Goal: Transaction & Acquisition: Purchase product/service

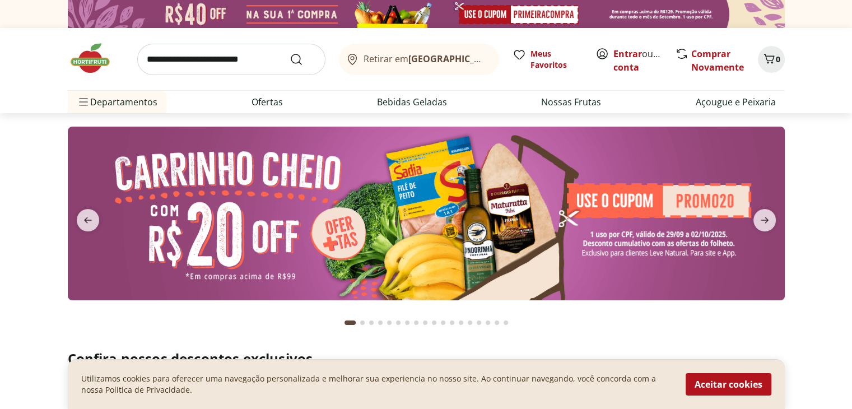
click at [474, 222] on img at bounding box center [426, 214] width 717 height 174
select select "**********"
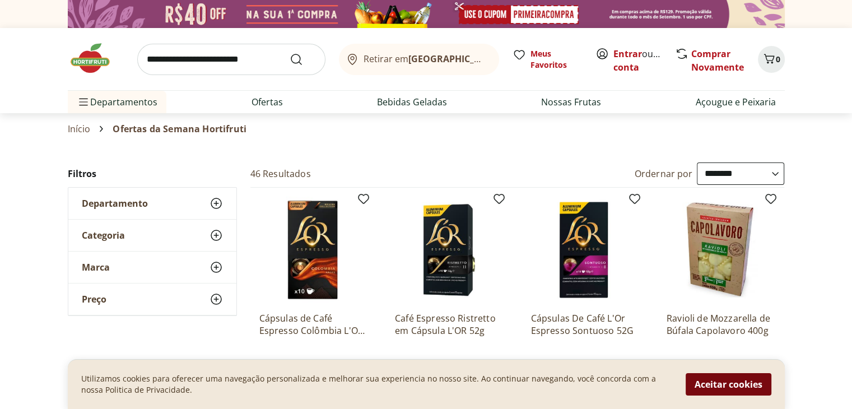
click at [741, 383] on button "Aceitar cookies" at bounding box center [728, 384] width 86 height 22
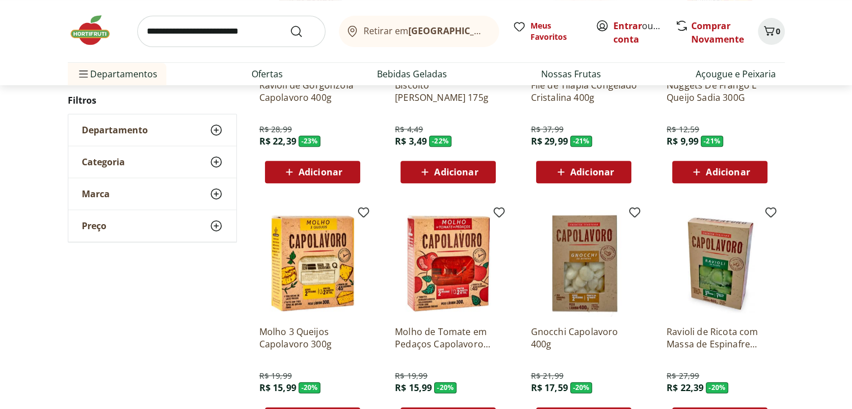
scroll to position [616, 0]
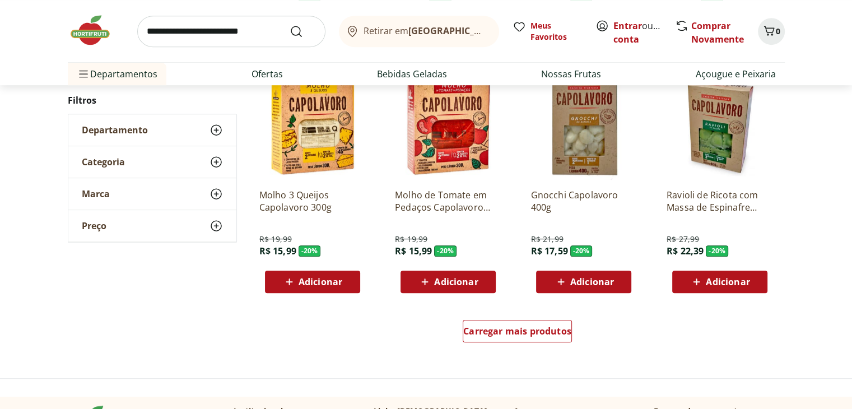
click at [542, 317] on div "Carregar mais produtos" at bounding box center [517, 333] width 543 height 54
click at [527, 326] on span "Carregar mais produtos" at bounding box center [517, 330] width 108 height 9
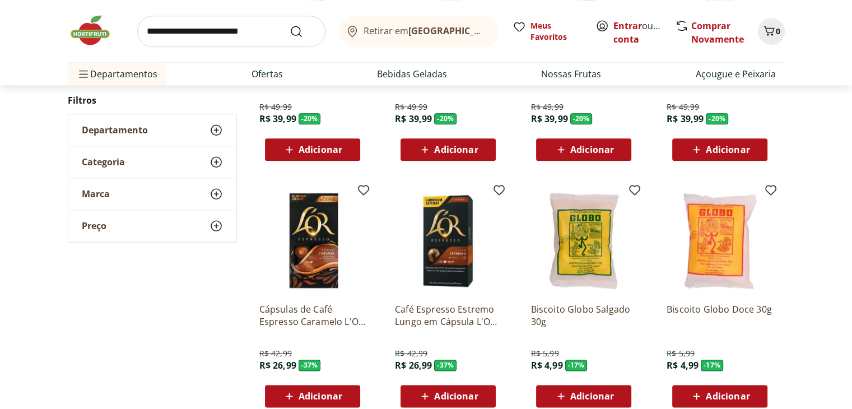
scroll to position [1456, 0]
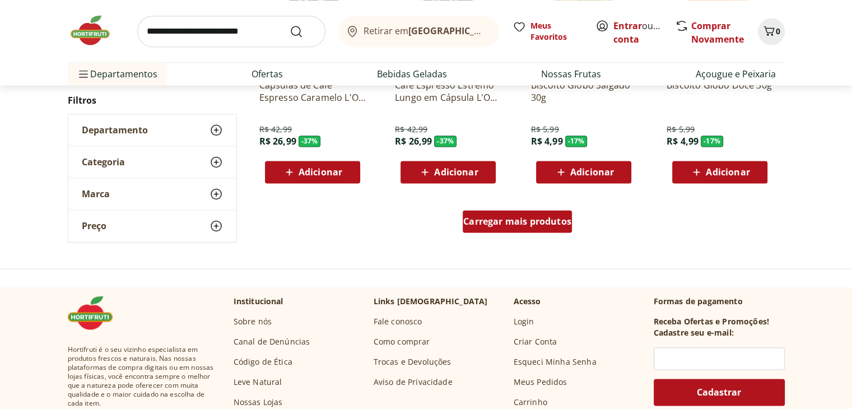
click at [534, 211] on div "Carregar mais produtos" at bounding box center [517, 221] width 109 height 22
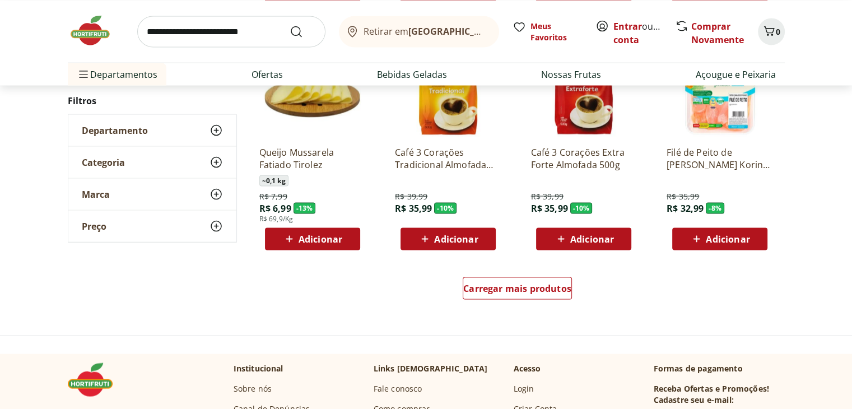
scroll to position [2240, 0]
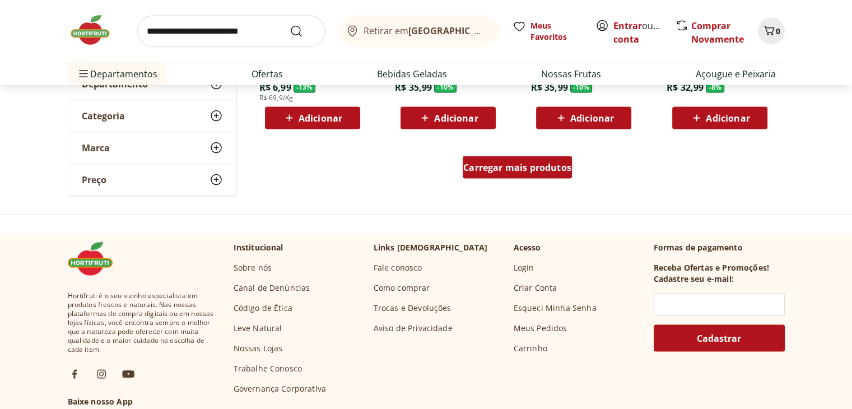
click at [505, 170] on span "Carregar mais produtos" at bounding box center [517, 167] width 108 height 9
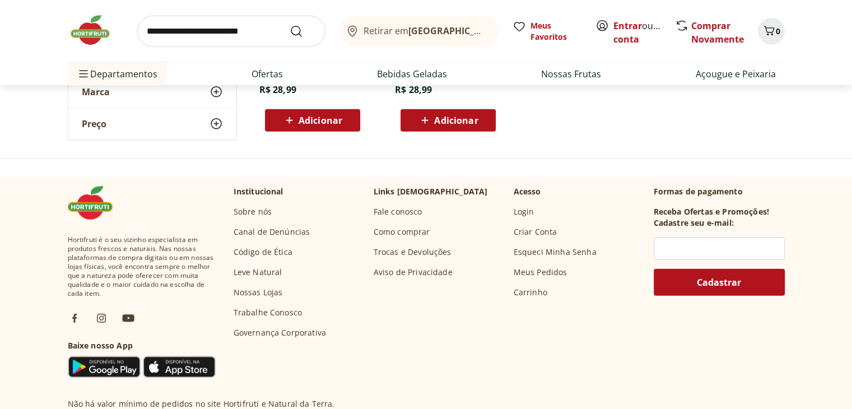
scroll to position [2688, 0]
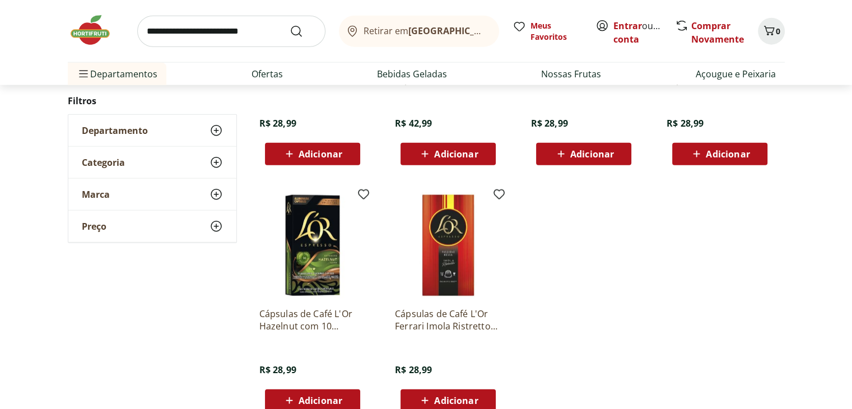
click at [101, 33] on img at bounding box center [96, 30] width 56 height 34
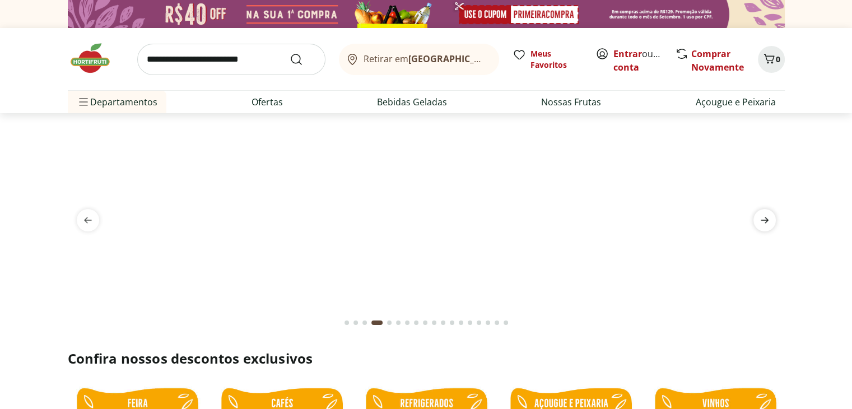
click at [762, 218] on icon "next" at bounding box center [764, 219] width 13 height 13
click at [419, 127] on img at bounding box center [426, 127] width 717 height 0
select select "**********"
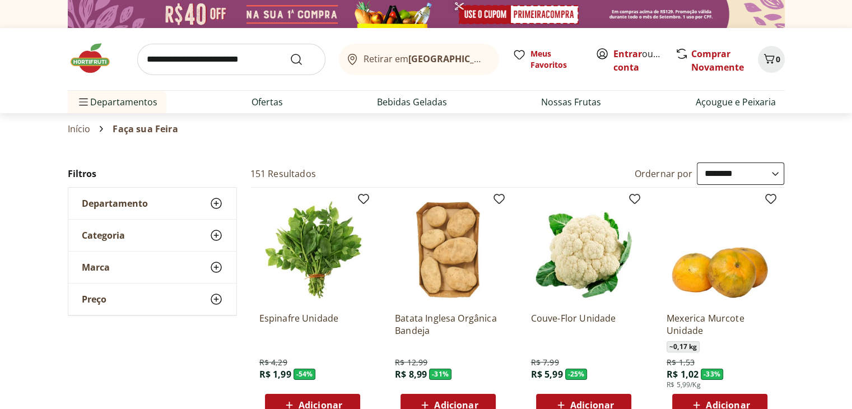
click at [239, 69] on input "search" at bounding box center [231, 59] width 188 height 31
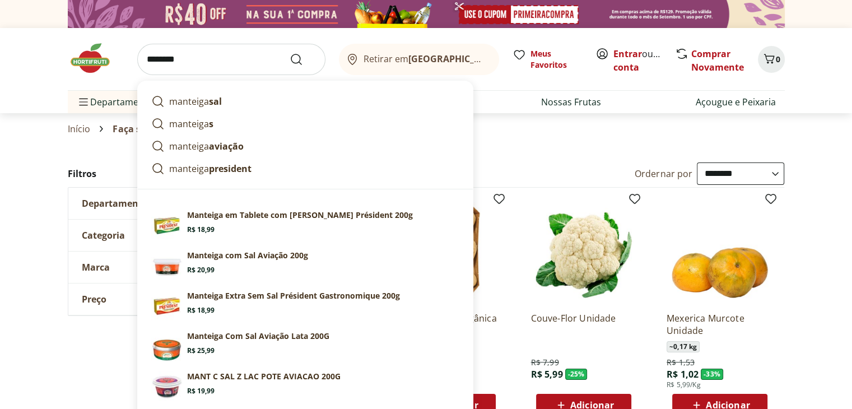
type input "********"
click at [290, 53] on button "Submit Search" at bounding box center [303, 59] width 27 height 13
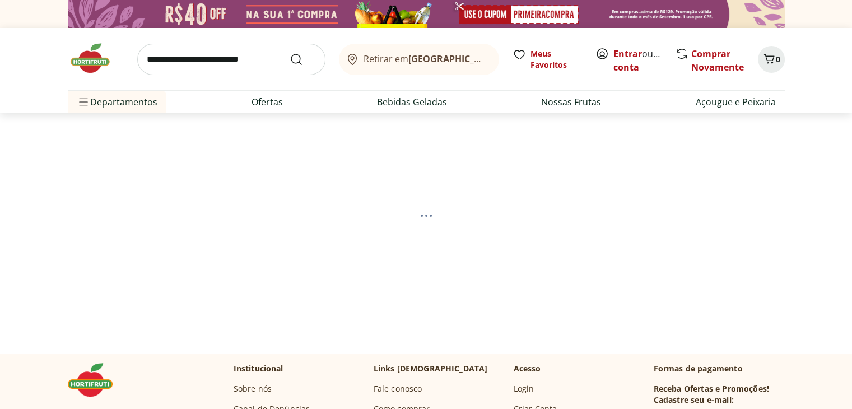
select select "**********"
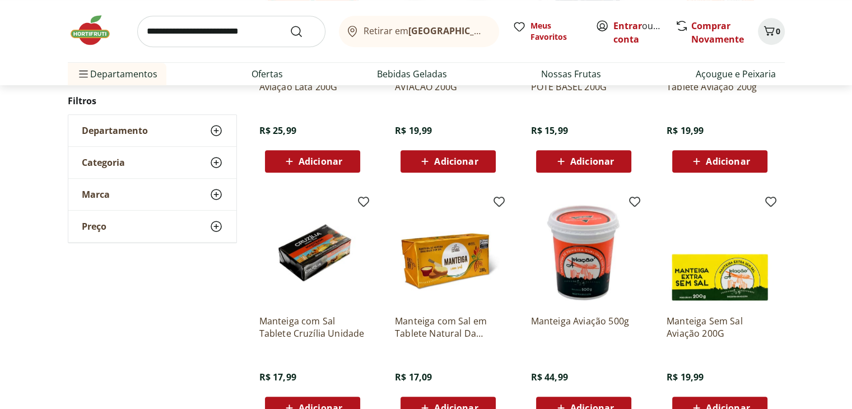
scroll to position [672, 0]
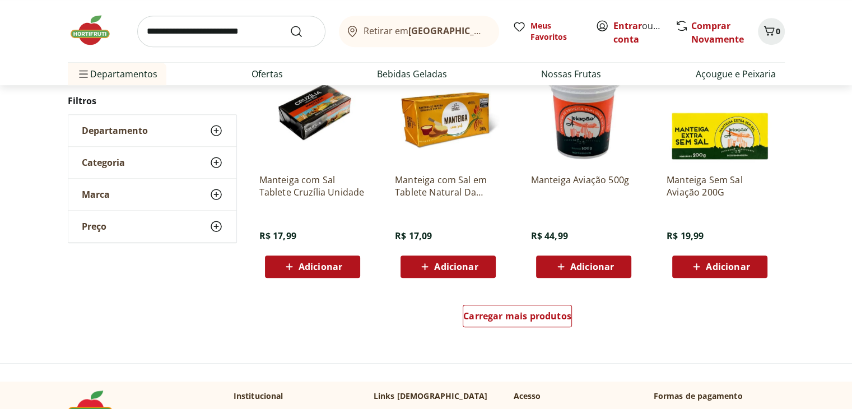
click at [87, 50] on div "Retirar em Rio de Janeiro/RJ Meus Favoritos Entrar ou Criar conta Comprar Novam…" at bounding box center [426, 31] width 717 height 62
click at [87, 43] on img at bounding box center [96, 30] width 56 height 34
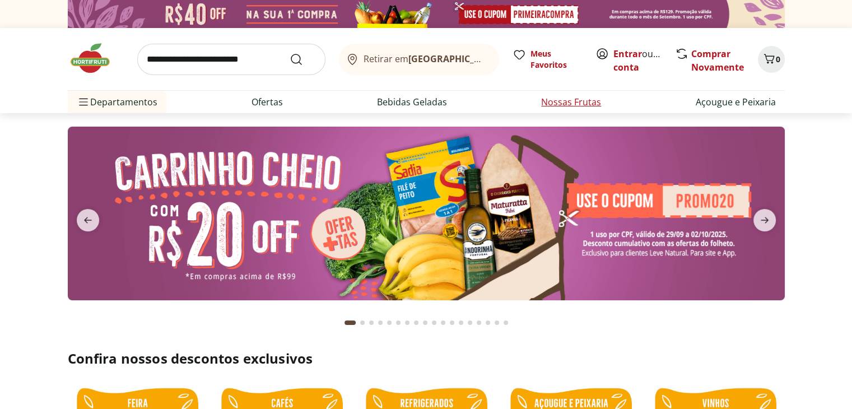
click at [561, 97] on link "Nossas Frutas" at bounding box center [571, 101] width 60 height 13
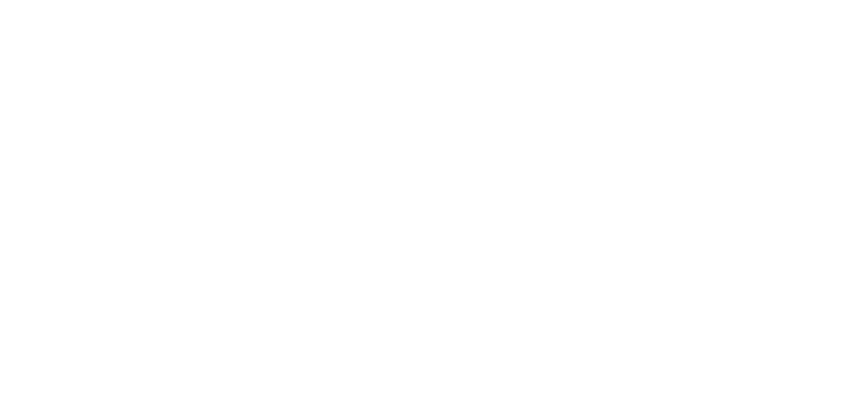
select select "**********"
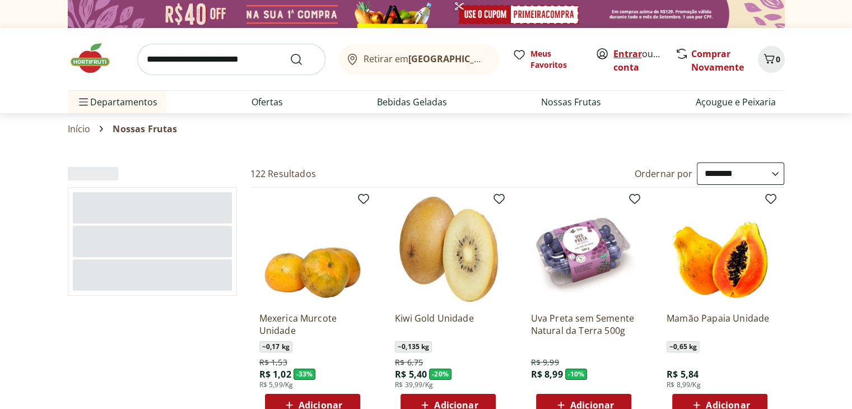
click at [625, 50] on link "Entrar" at bounding box center [627, 54] width 29 height 12
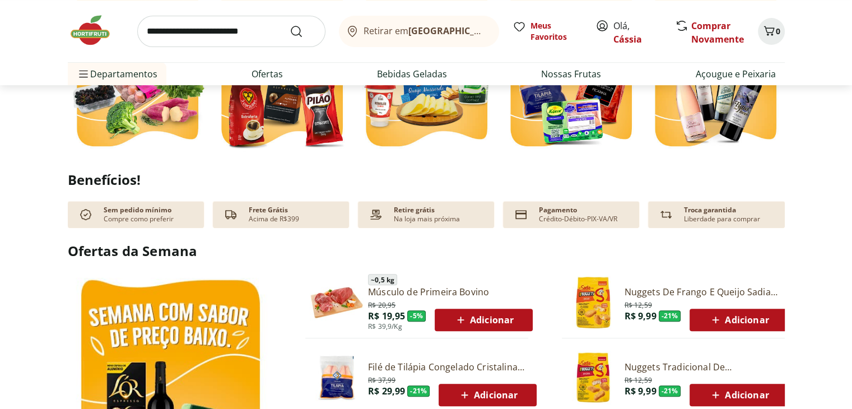
scroll to position [280, 0]
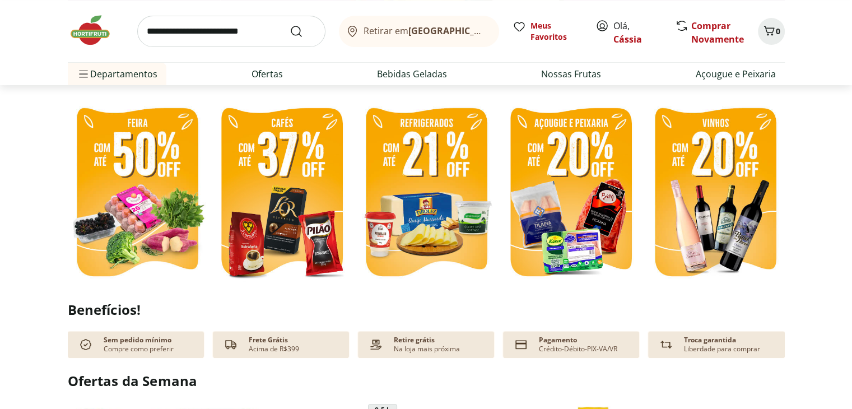
click at [134, 198] on img at bounding box center [137, 193] width 139 height 185
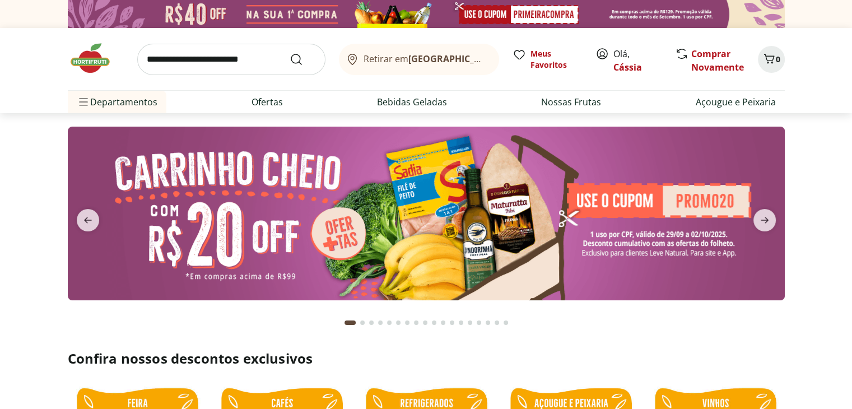
select select "**********"
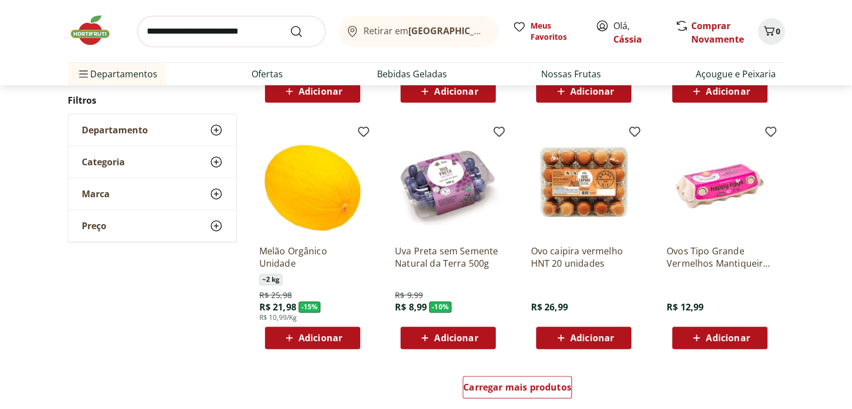
scroll to position [336, 0]
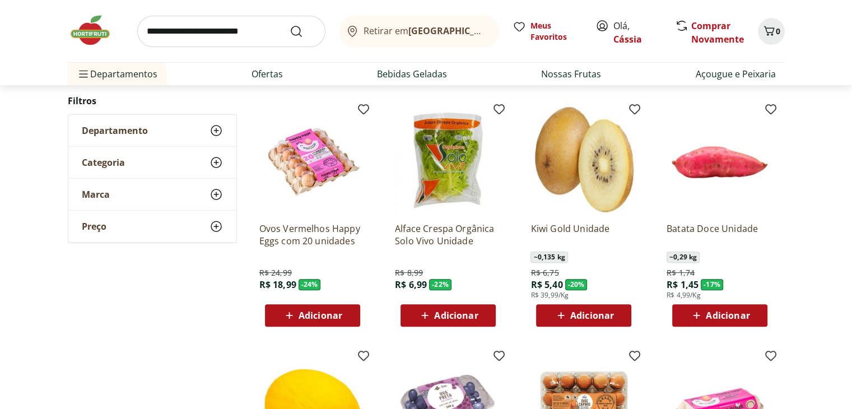
click at [325, 316] on span "Adicionar" at bounding box center [320, 315] width 44 height 9
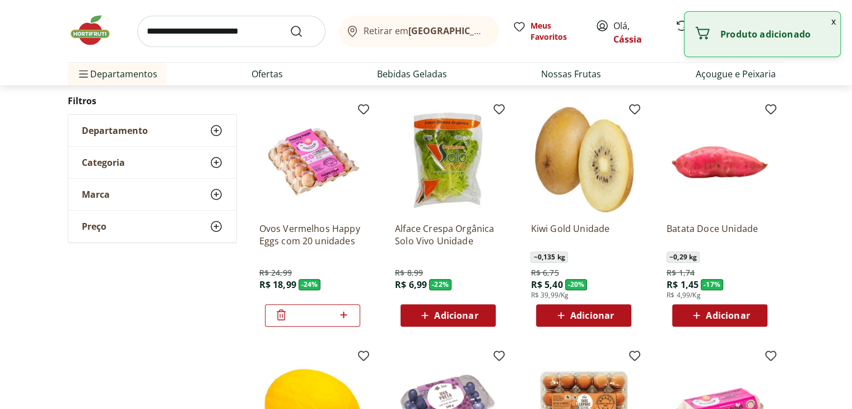
click at [341, 314] on icon at bounding box center [343, 314] width 7 height 7
type input "*"
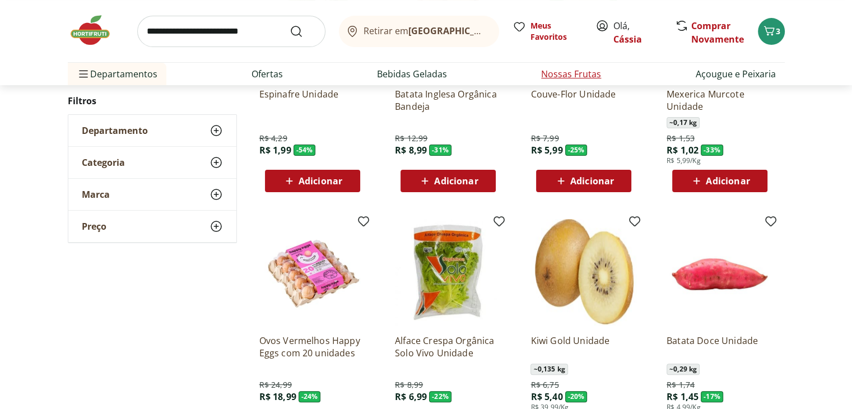
scroll to position [224, 0]
click at [564, 72] on link "Nossas Frutas" at bounding box center [571, 73] width 60 height 13
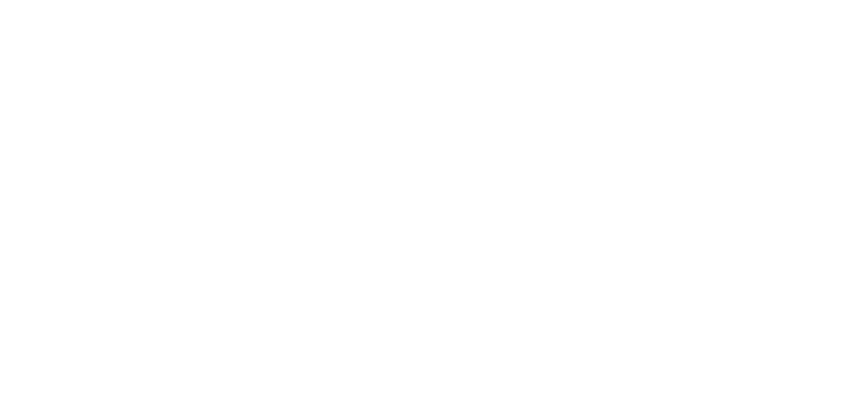
select select "**********"
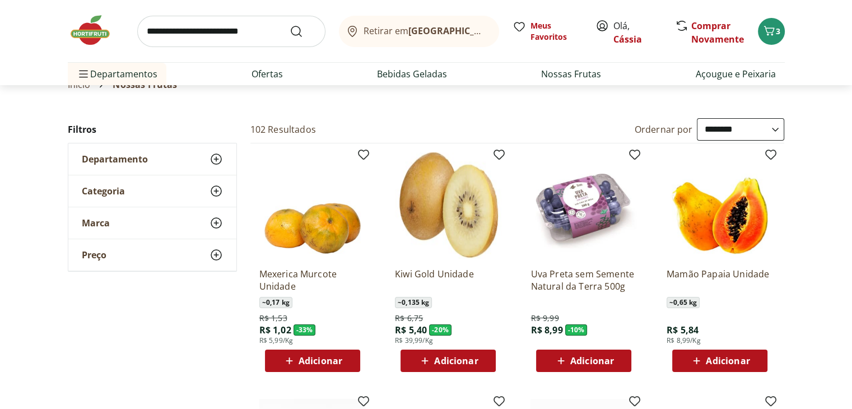
scroll to position [112, 0]
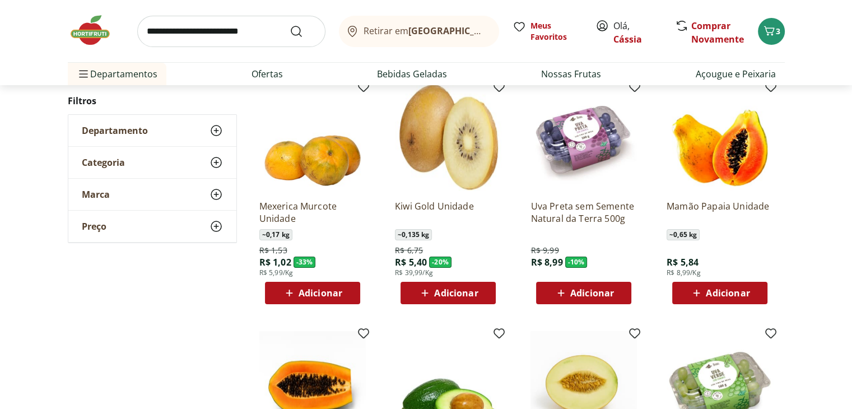
click at [714, 296] on span "Adicionar" at bounding box center [728, 292] width 44 height 9
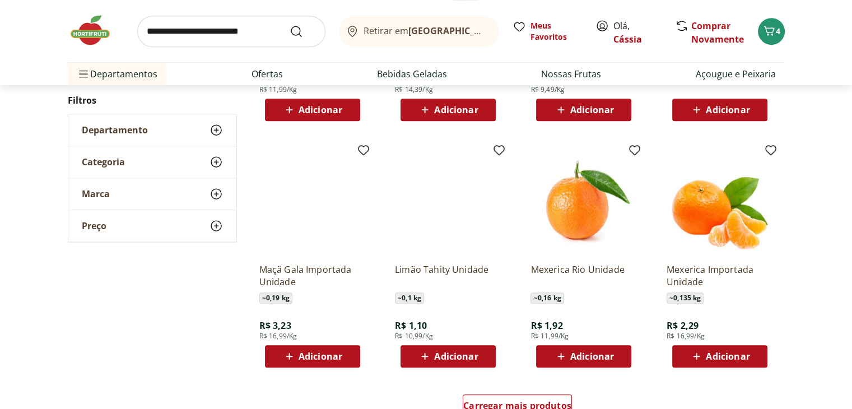
scroll to position [560, 0]
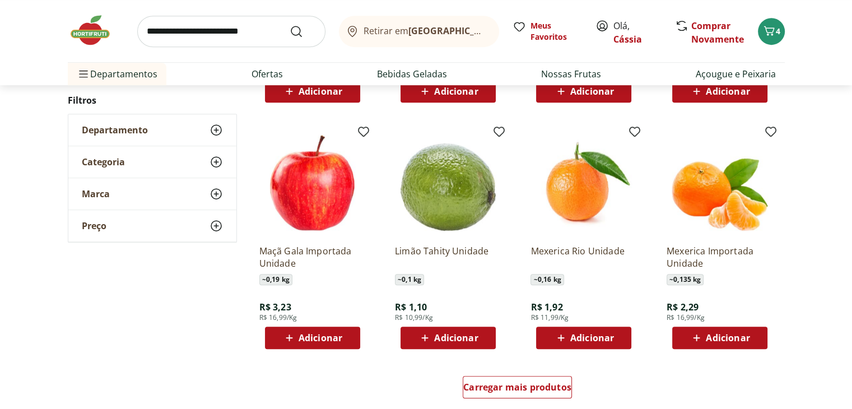
click at [305, 333] on span "Adicionar" at bounding box center [320, 337] width 44 height 9
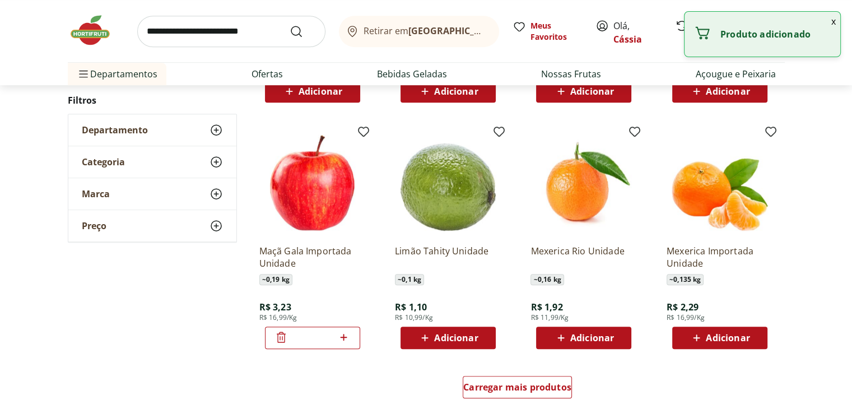
click at [344, 339] on icon at bounding box center [344, 336] width 14 height 13
type input "*"
click at [464, 337] on span "Adicionar" at bounding box center [456, 337] width 44 height 9
click at [479, 342] on icon at bounding box center [479, 336] width 14 height 13
type input "*"
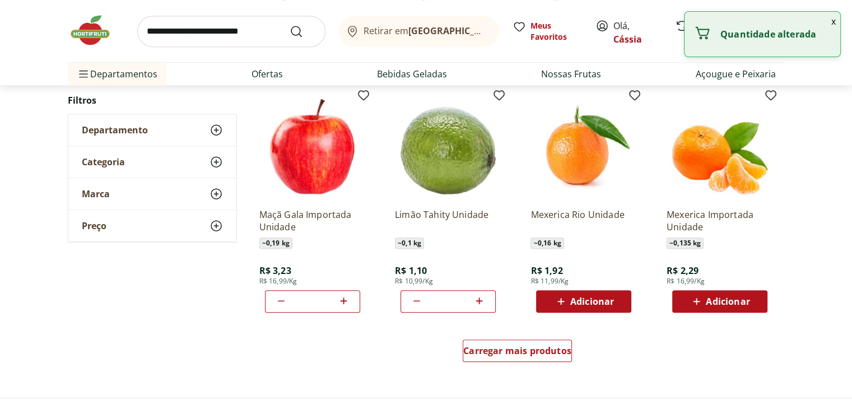
scroll to position [616, 0]
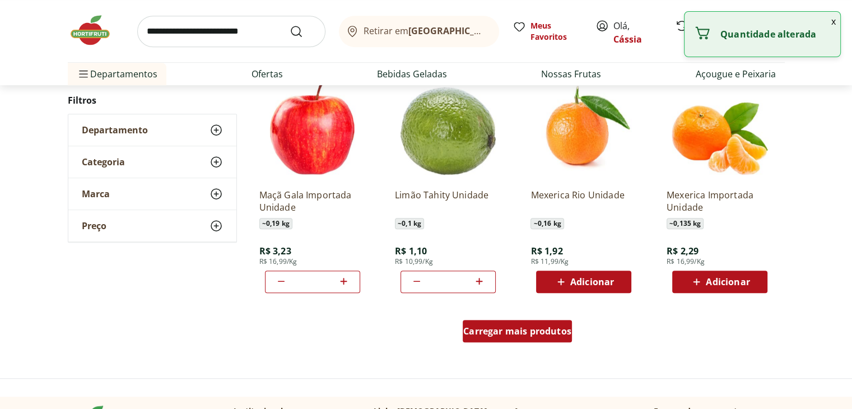
click at [513, 340] on div "Carregar mais produtos" at bounding box center [517, 331] width 109 height 22
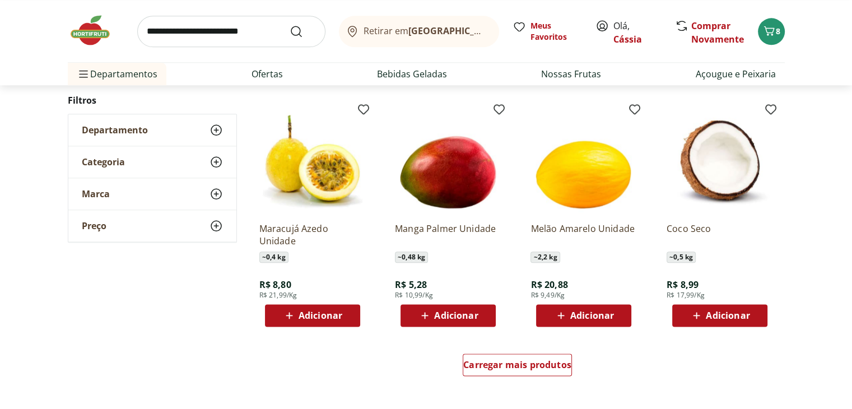
scroll to position [1400, 0]
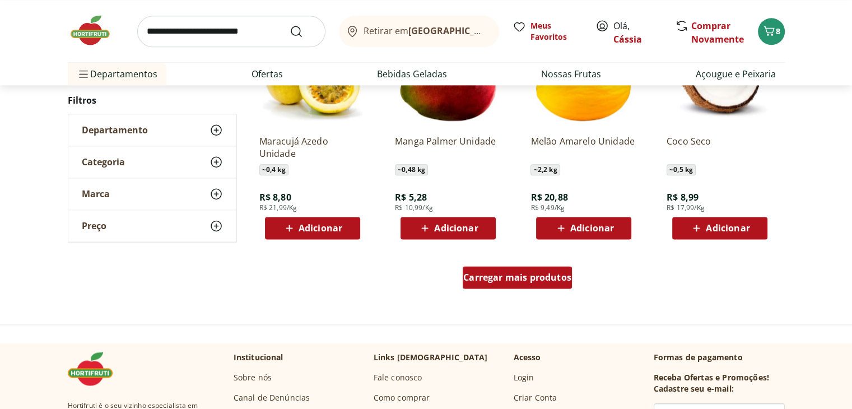
click at [482, 291] on link "Carregar mais produtos" at bounding box center [517, 279] width 109 height 27
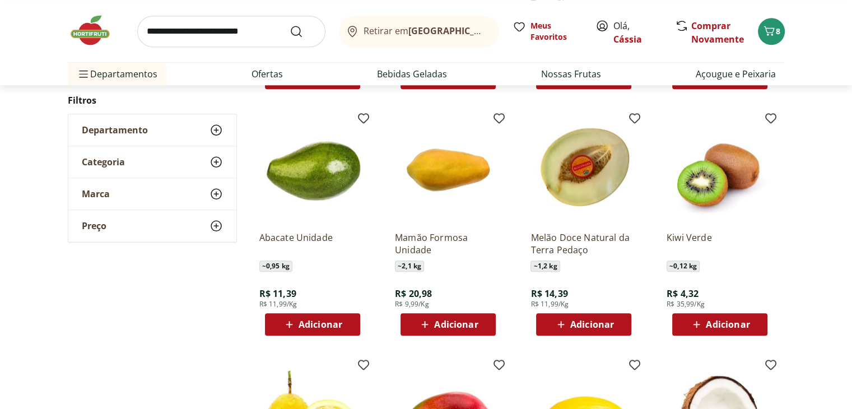
scroll to position [1064, 0]
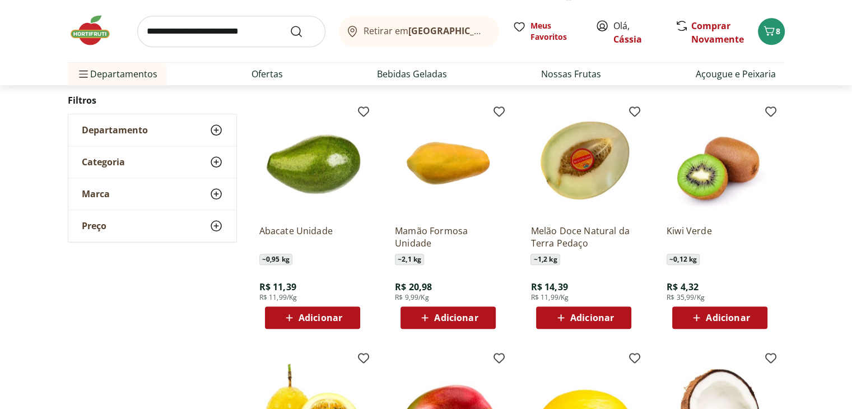
click at [702, 315] on icon at bounding box center [696, 317] width 14 height 13
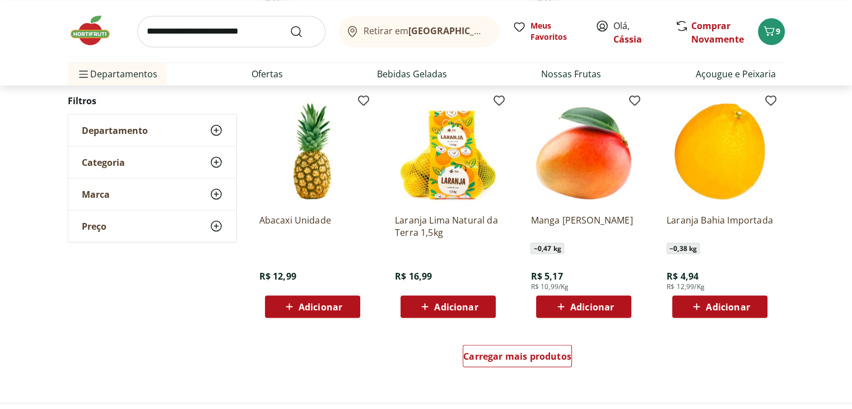
scroll to position [2072, 0]
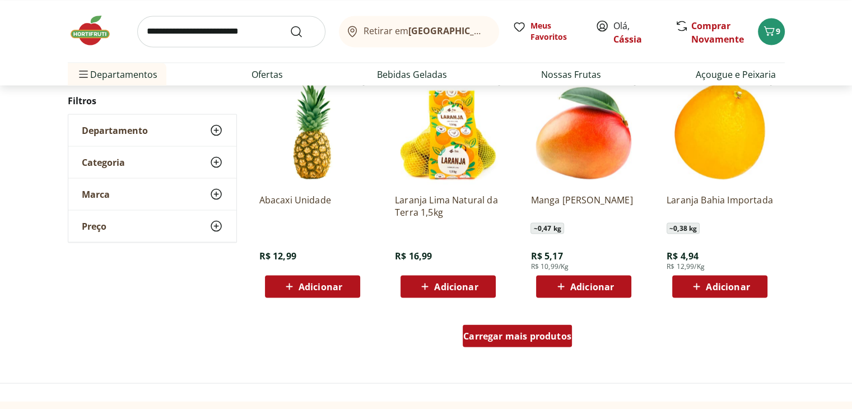
click at [566, 332] on span "Carregar mais produtos" at bounding box center [517, 335] width 108 height 9
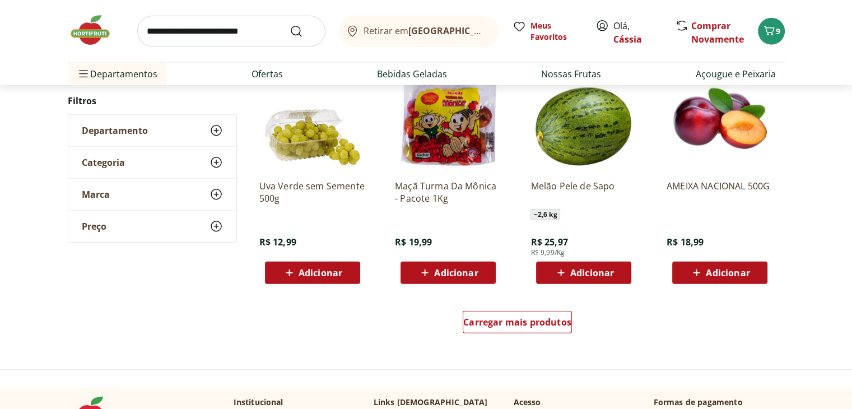
scroll to position [2912, 0]
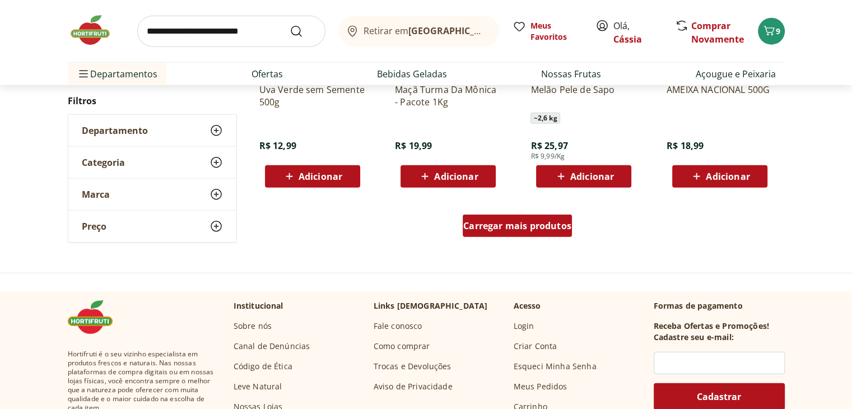
click at [538, 237] on link "Carregar mais produtos" at bounding box center [517, 227] width 109 height 27
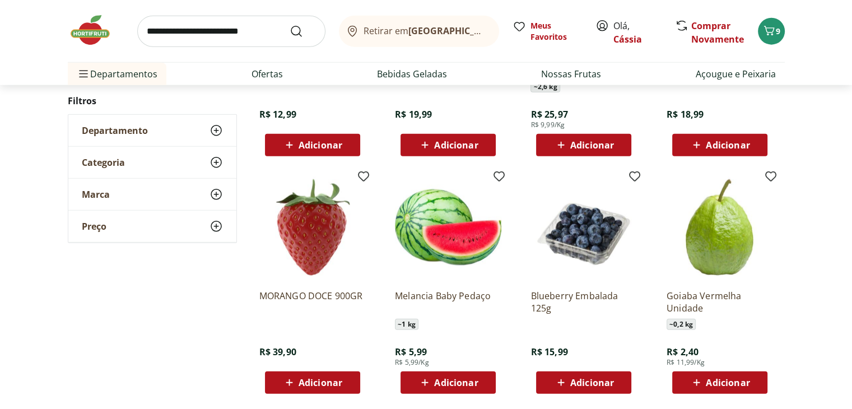
scroll to position [2968, 0]
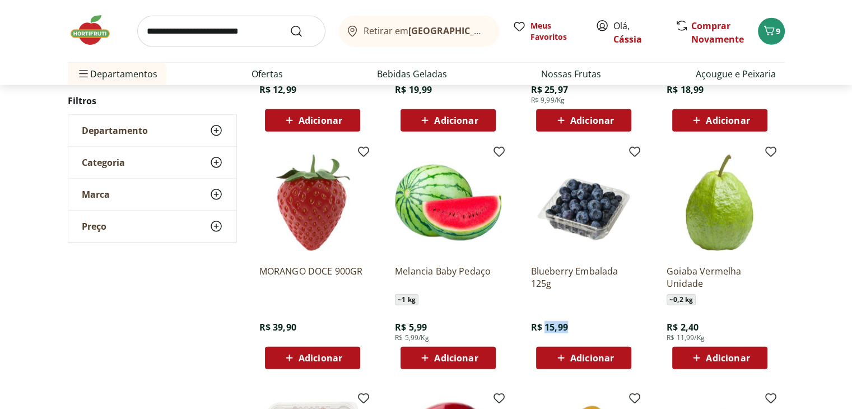
drag, startPoint x: 545, startPoint y: 329, endPoint x: 572, endPoint y: 325, distance: 27.1
click at [572, 325] on div "Blueberry Embalada 125g R$ 15,99 Adicionar" at bounding box center [583, 312] width 106 height 113
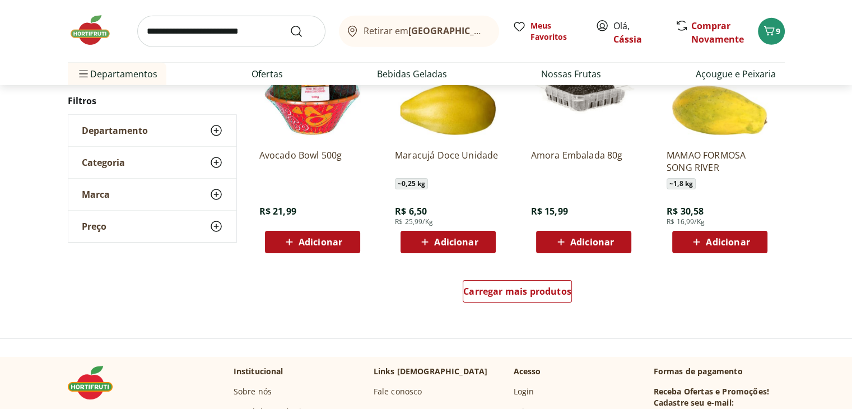
scroll to position [3640, 0]
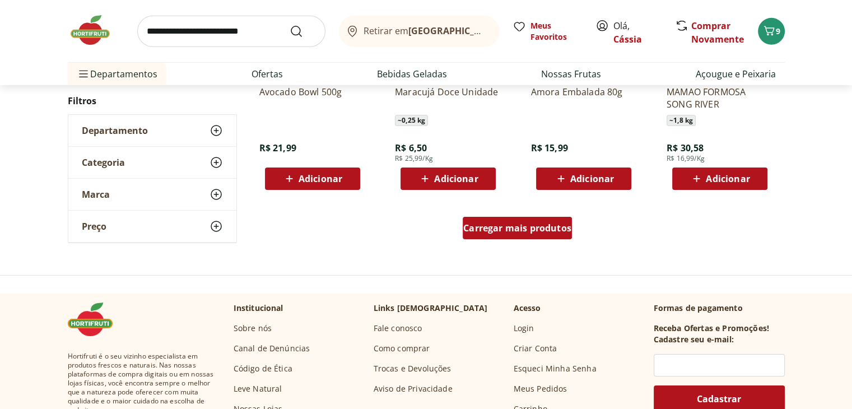
click at [527, 235] on div "Carregar mais produtos" at bounding box center [517, 228] width 109 height 22
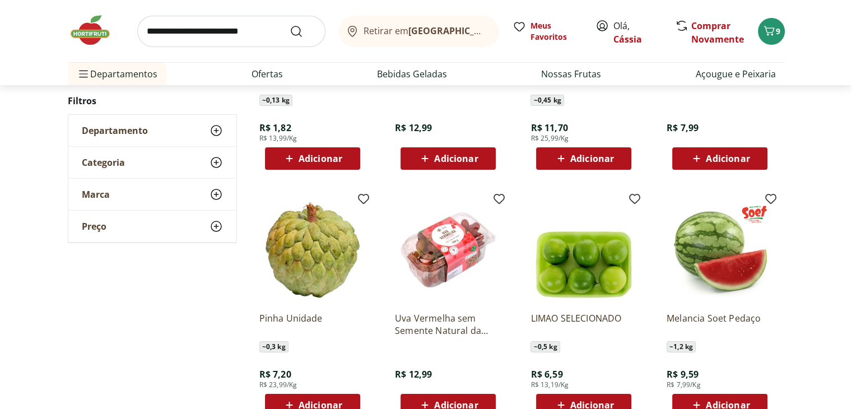
scroll to position [4312, 0]
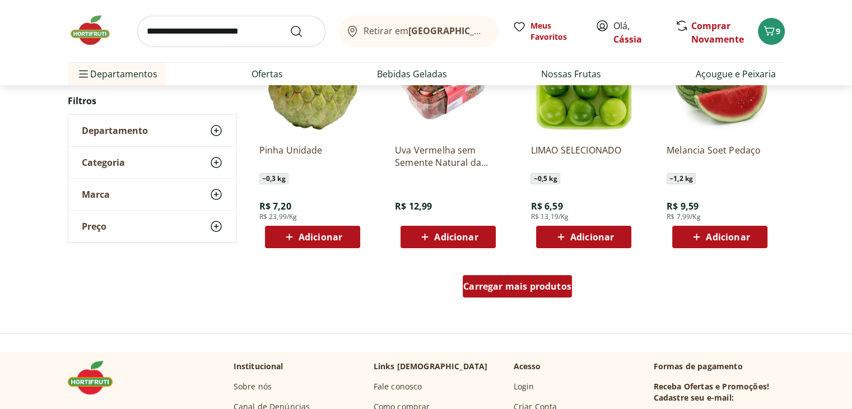
click at [515, 283] on span "Carregar mais produtos" at bounding box center [517, 286] width 108 height 9
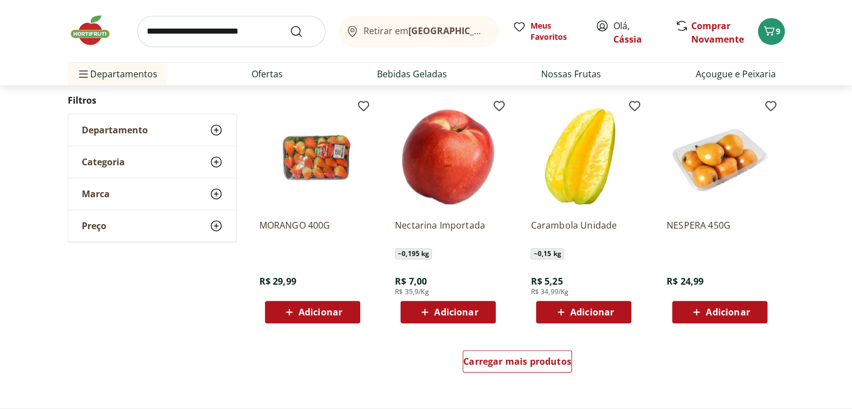
scroll to position [4984, 0]
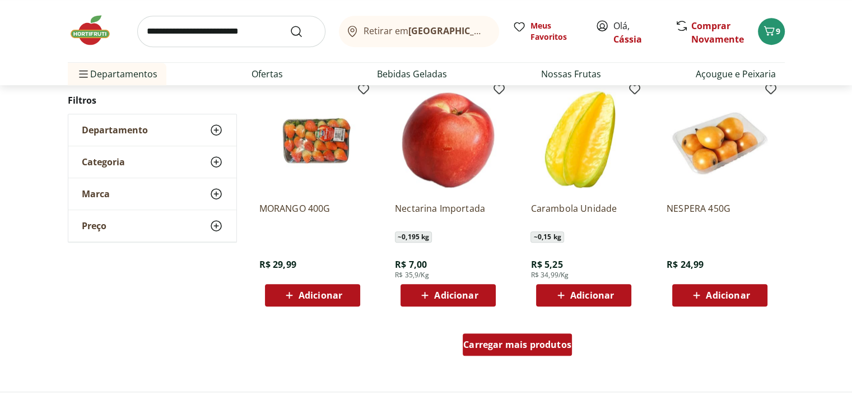
click at [552, 333] on div "Carregar mais produtos" at bounding box center [517, 344] width 109 height 22
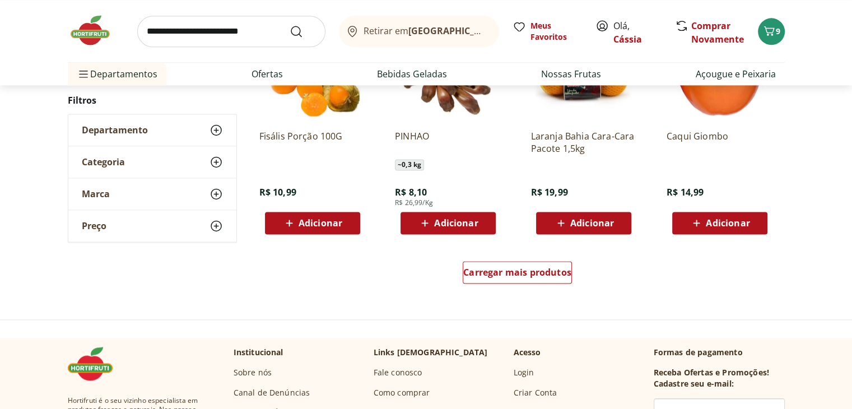
scroll to position [5824, 0]
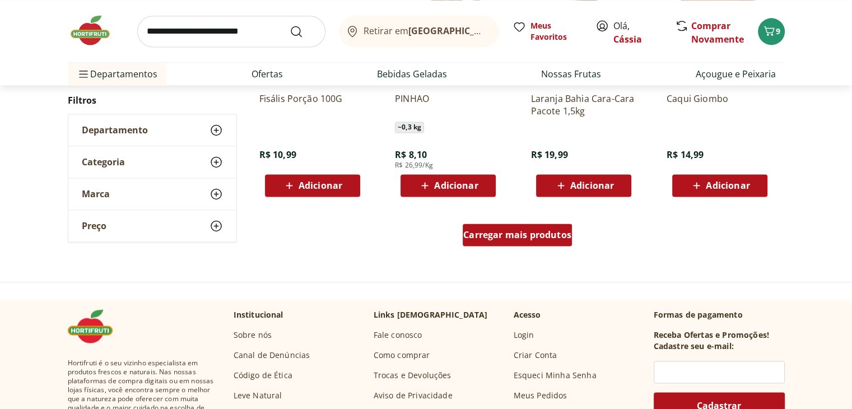
click at [492, 230] on span "Carregar mais produtos" at bounding box center [517, 234] width 108 height 9
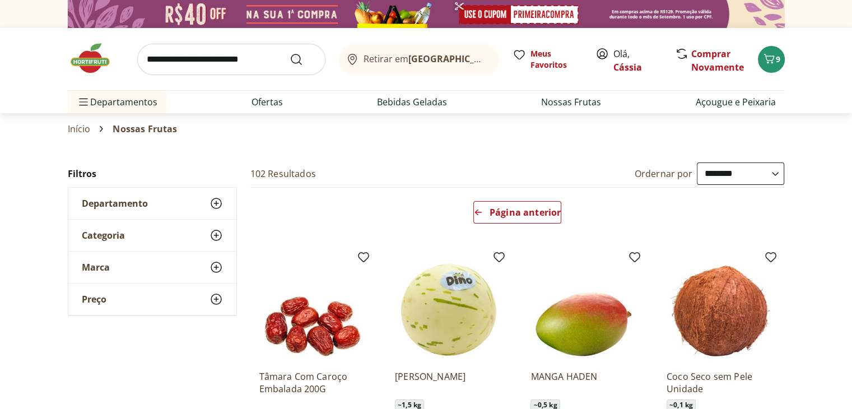
click at [91, 61] on img at bounding box center [96, 58] width 56 height 34
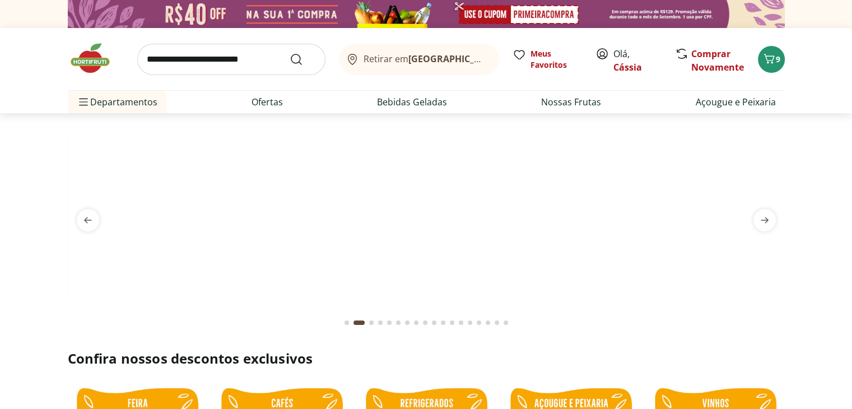
click at [202, 66] on input "search" at bounding box center [231, 59] width 188 height 31
type input "*******"
click at [290, 53] on button "Submit Search" at bounding box center [303, 59] width 27 height 13
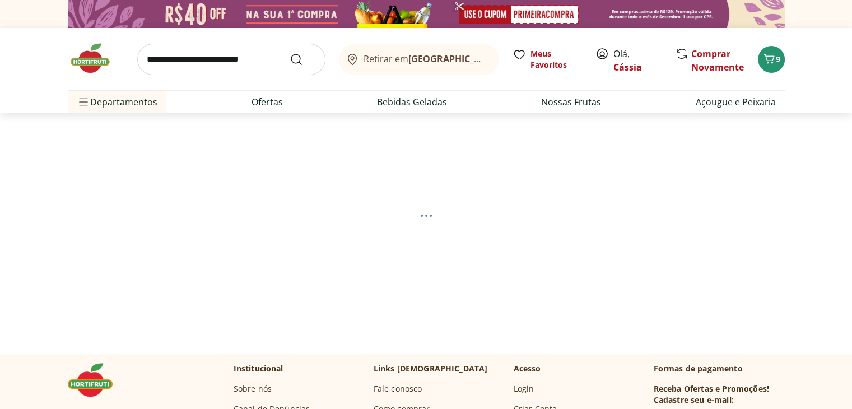
select select "**********"
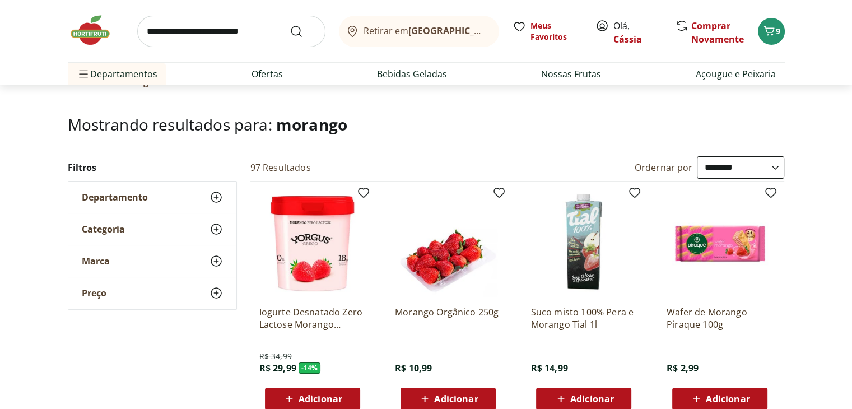
scroll to position [112, 0]
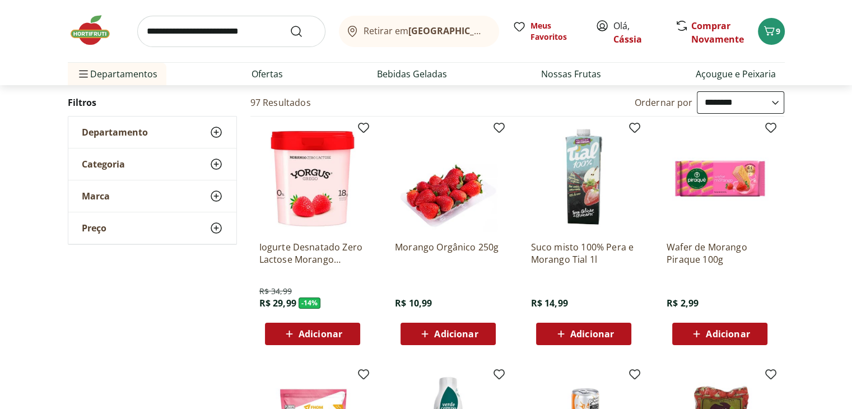
click at [458, 334] on span "Adicionar" at bounding box center [456, 333] width 44 height 9
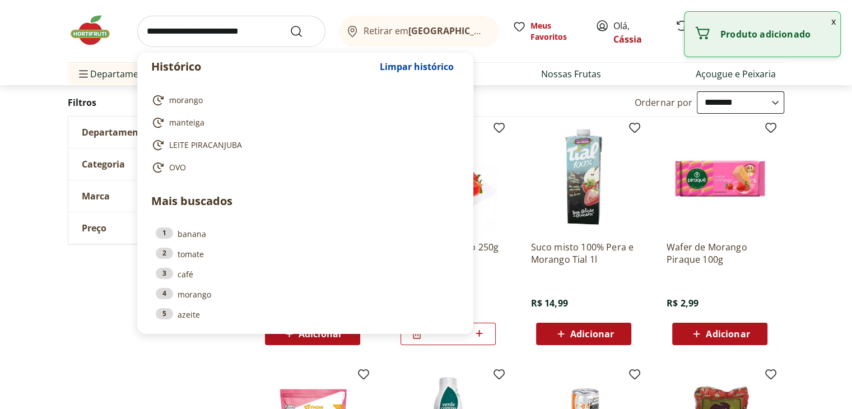
click at [259, 30] on input "search" at bounding box center [231, 31] width 188 height 31
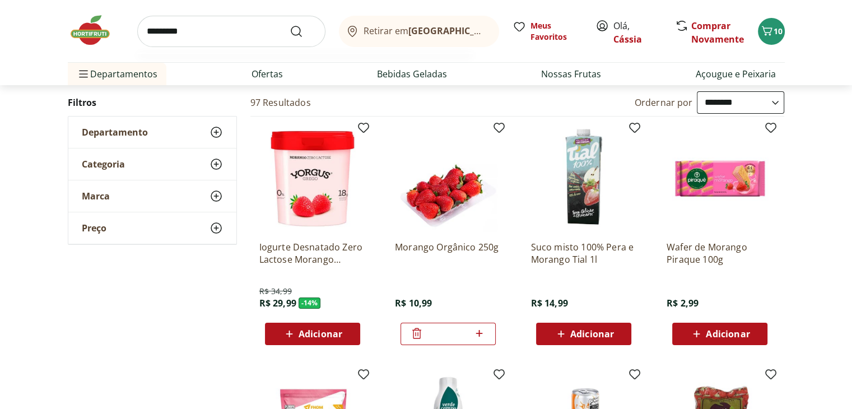
type input "*********"
click at [290, 25] on button "Submit Search" at bounding box center [303, 31] width 27 height 13
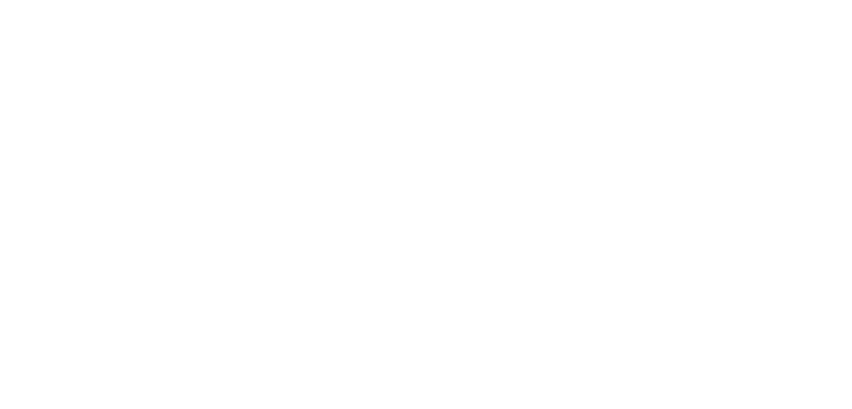
select select "**********"
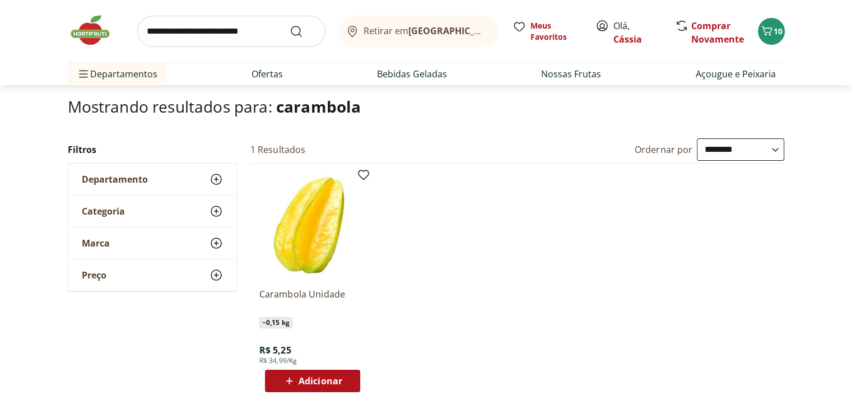
scroll to position [112, 0]
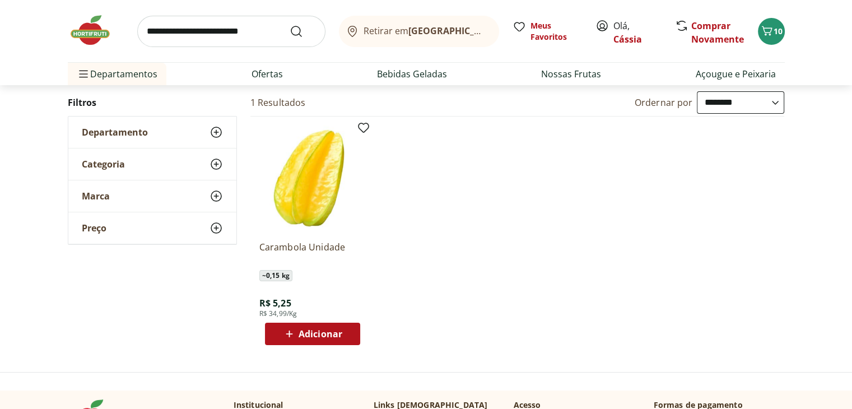
click at [328, 332] on span "Adicionar" at bounding box center [320, 333] width 44 height 9
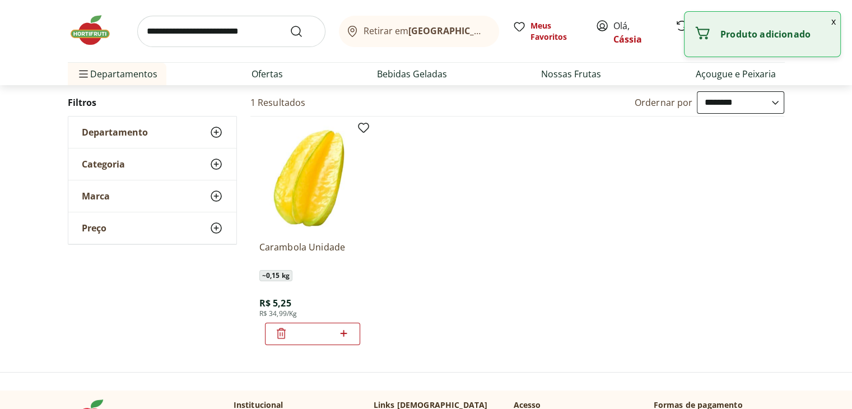
click at [187, 32] on input "search" at bounding box center [231, 31] width 188 height 31
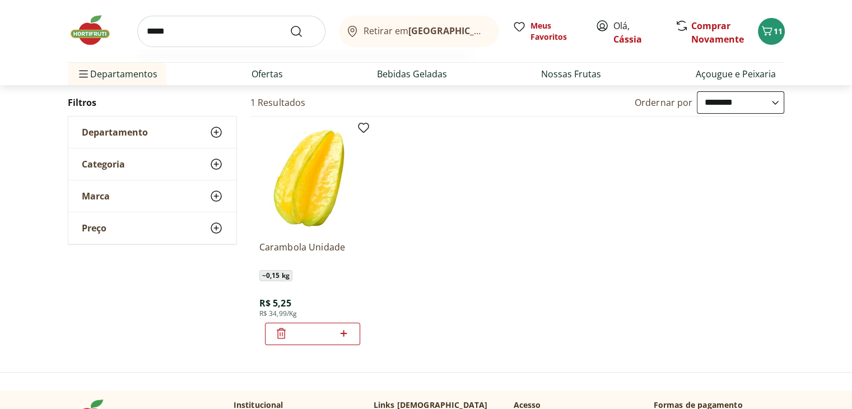
type input "*****"
click at [290, 25] on button "Submit Search" at bounding box center [303, 31] width 27 height 13
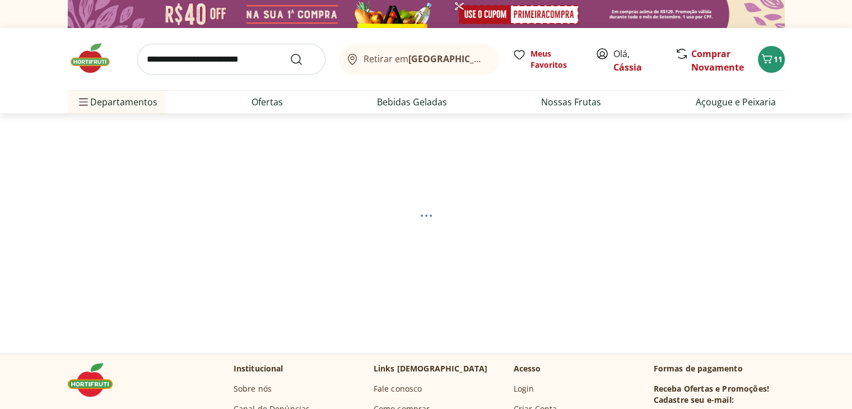
select select "**********"
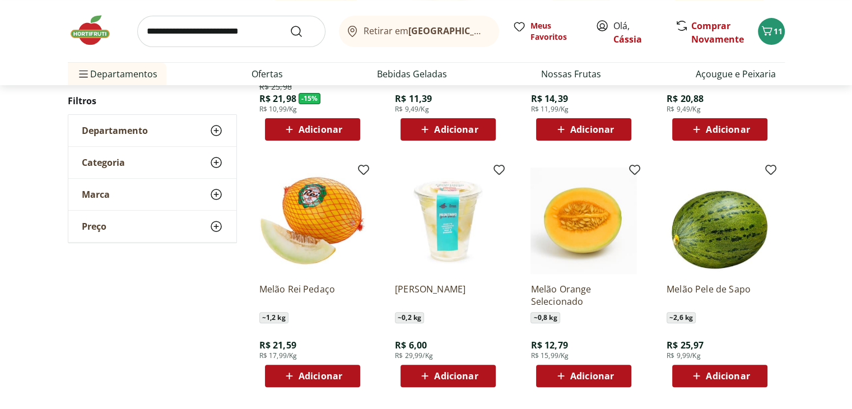
scroll to position [336, 0]
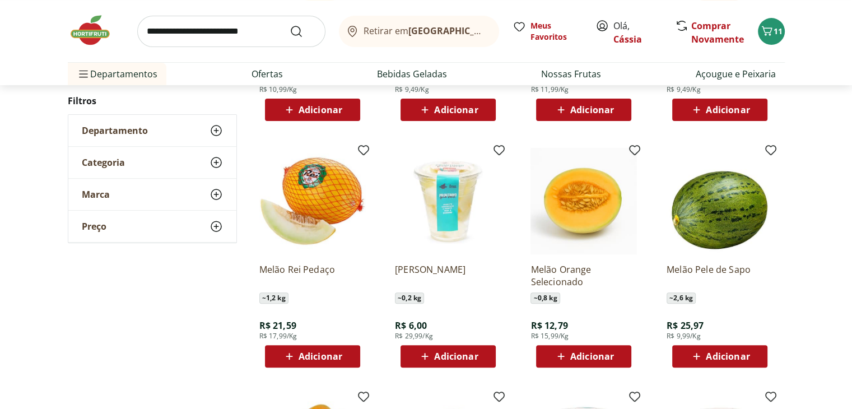
click at [607, 354] on span "Adicionar" at bounding box center [592, 356] width 44 height 9
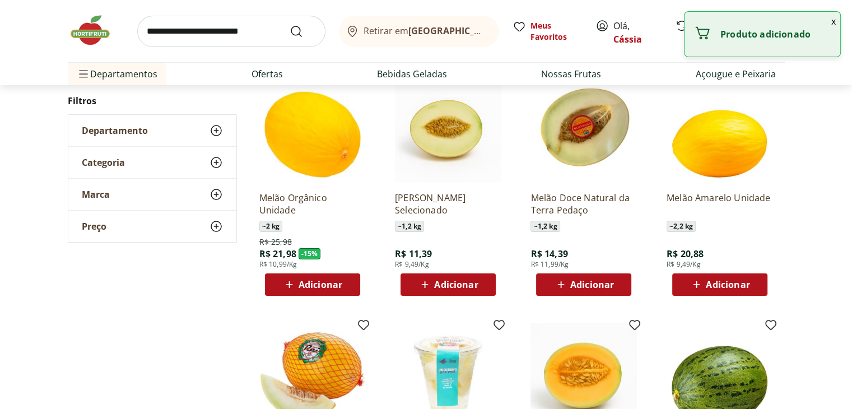
scroll to position [56, 0]
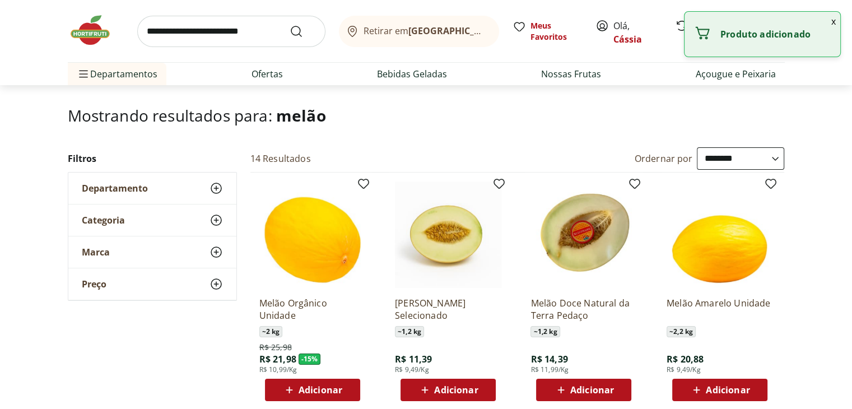
click at [104, 33] on img at bounding box center [96, 30] width 56 height 34
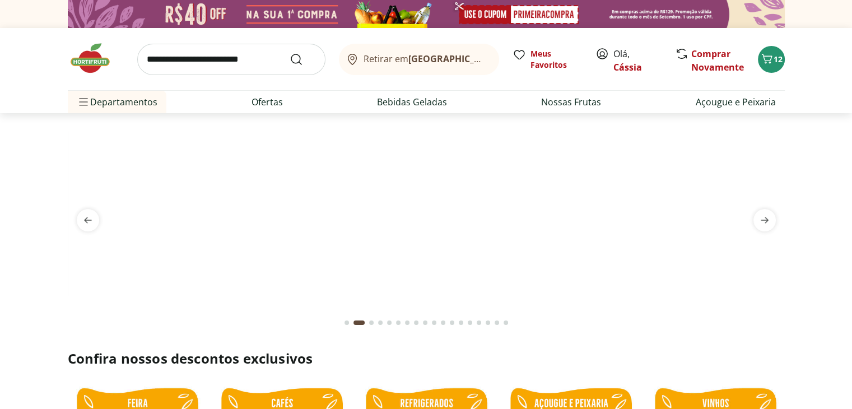
click at [253, 57] on input "search" at bounding box center [231, 59] width 188 height 31
type input "*****"
click at [290, 53] on button "Submit Search" at bounding box center [303, 59] width 27 height 13
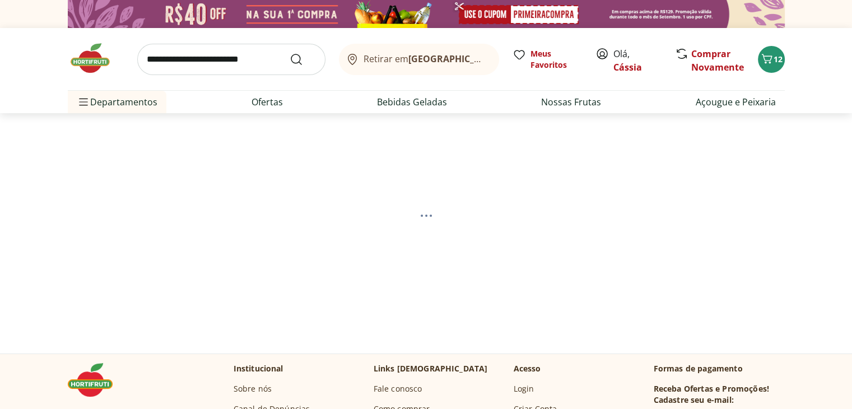
select select "**********"
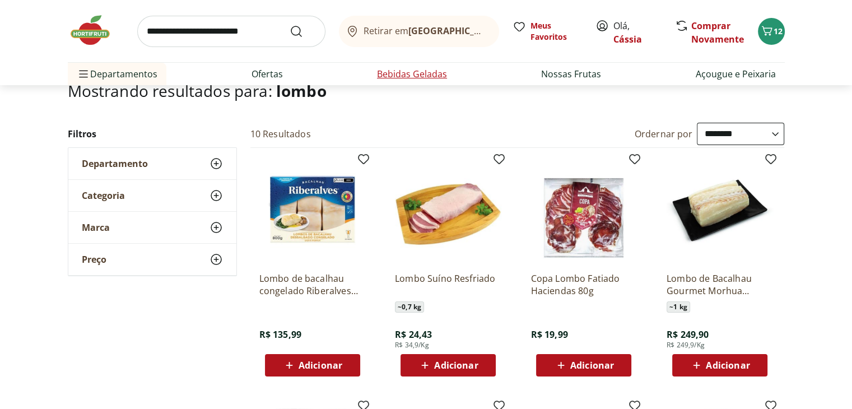
scroll to position [168, 0]
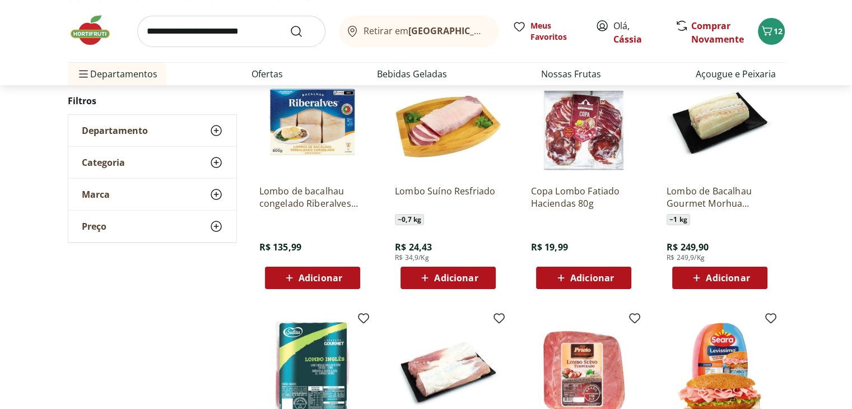
click at [457, 278] on span "Adicionar" at bounding box center [456, 277] width 44 height 9
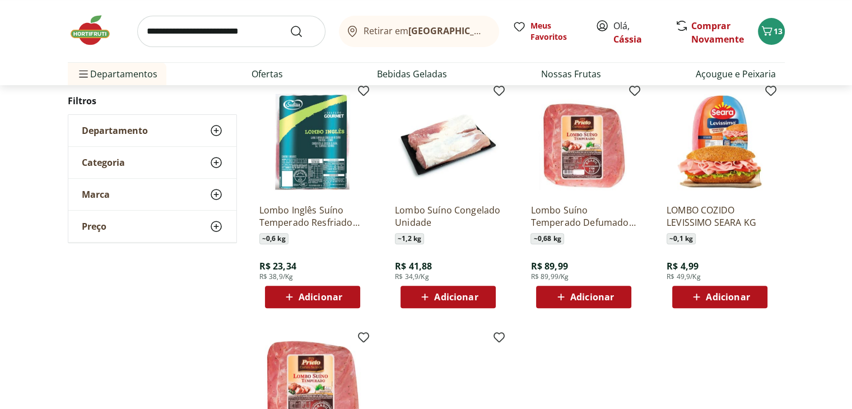
scroll to position [392, 0]
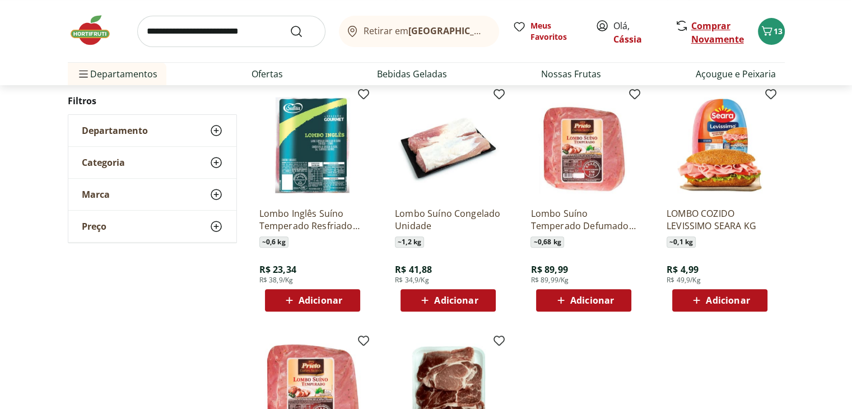
click at [703, 37] on link "Comprar Novamente" at bounding box center [717, 33] width 53 height 26
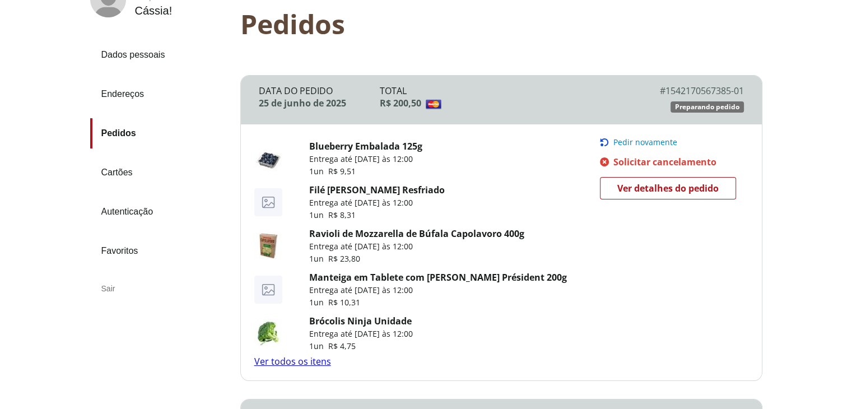
scroll to position [112, 0]
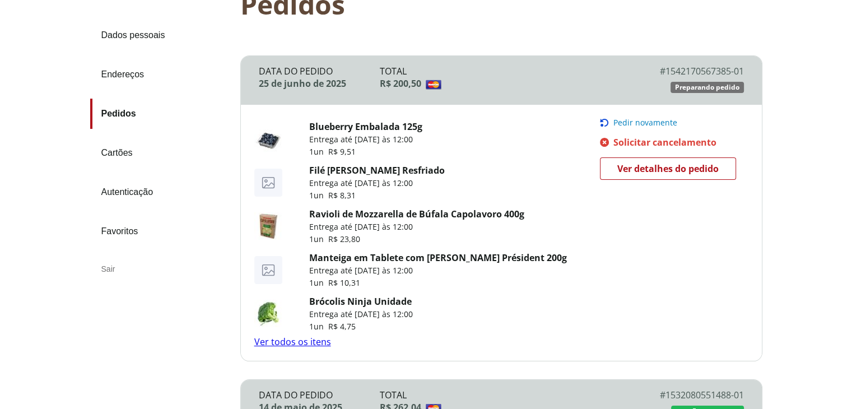
drag, startPoint x: 354, startPoint y: 216, endPoint x: 348, endPoint y: 214, distance: 6.4
click at [348, 214] on link "Ravioli de Mozzarella de Búfala Capolavoro 400g" at bounding box center [416, 214] width 215 height 12
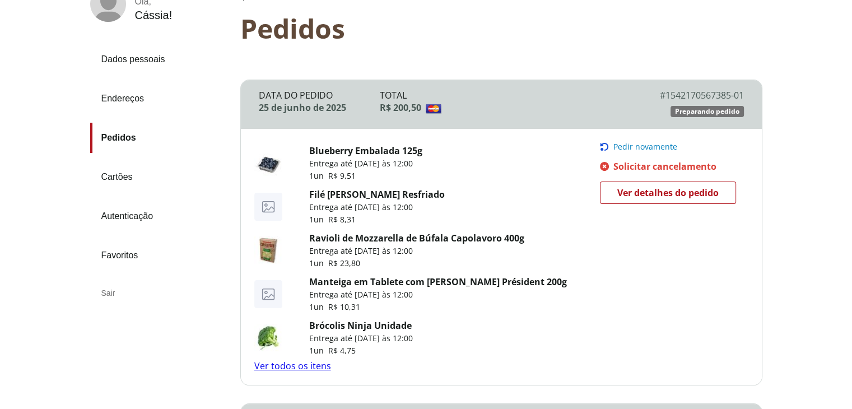
scroll to position [0, 0]
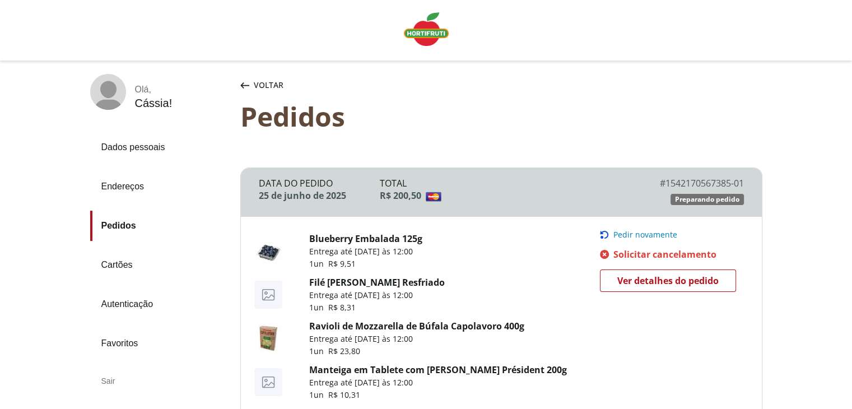
click at [417, 32] on img "Linha de sessão" at bounding box center [426, 29] width 45 height 34
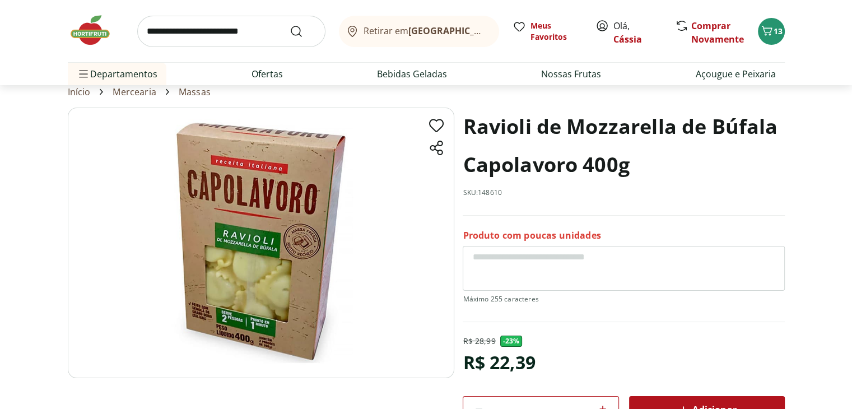
scroll to position [56, 0]
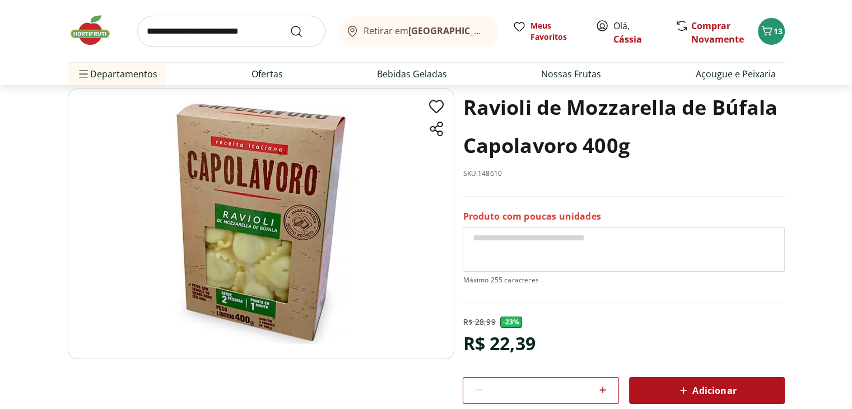
click at [708, 386] on span "Adicionar" at bounding box center [705, 390] width 59 height 13
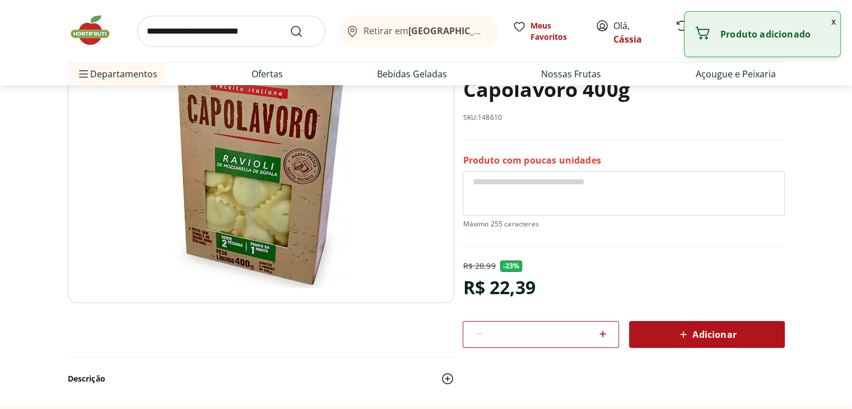
scroll to position [0, 0]
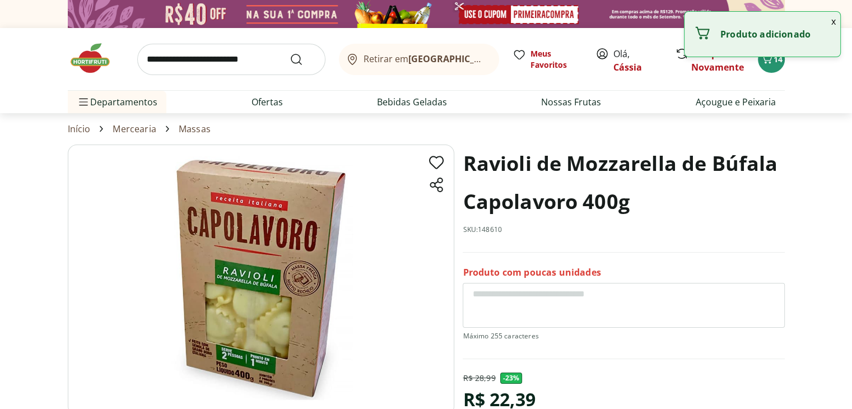
click at [96, 55] on img at bounding box center [96, 58] width 56 height 34
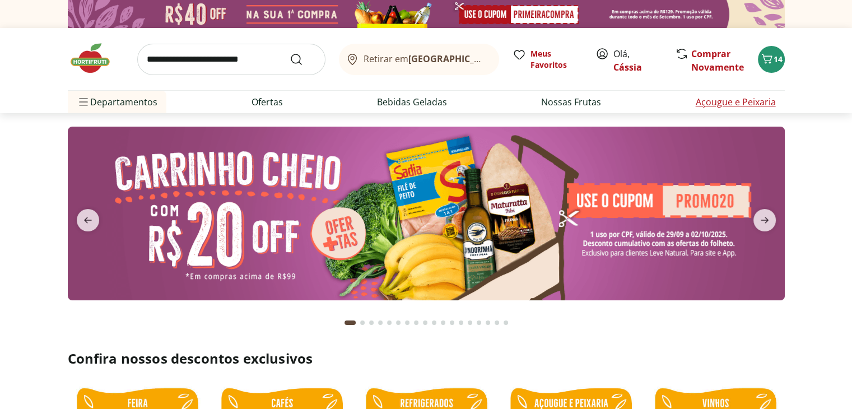
click at [701, 95] on link "Açougue e Peixaria" at bounding box center [735, 101] width 80 height 13
select select "**********"
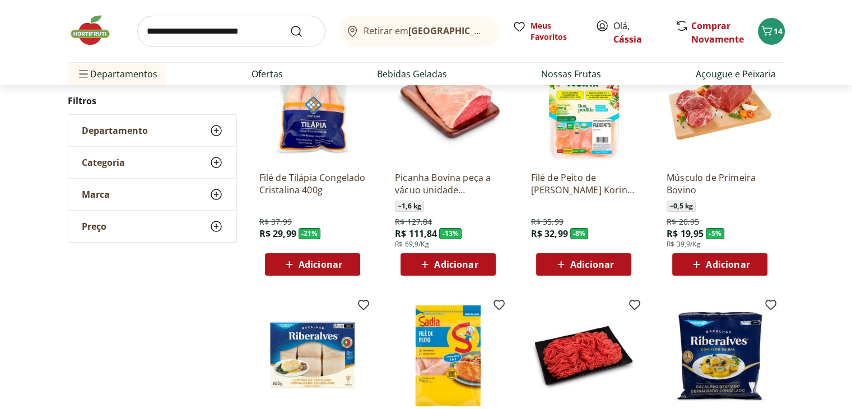
scroll to position [280, 0]
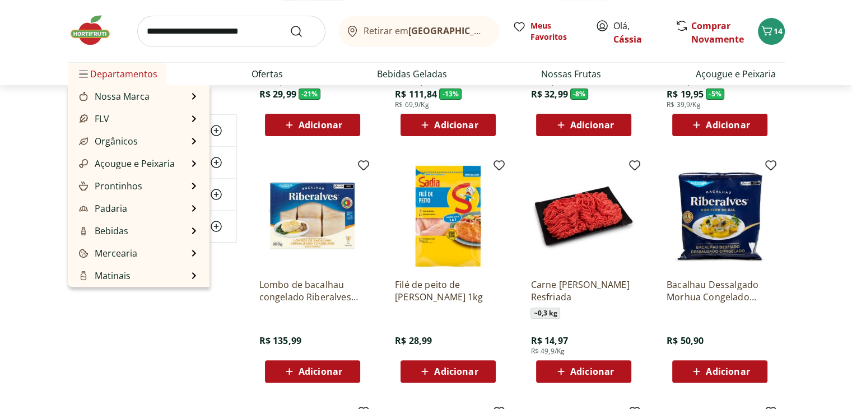
click at [144, 77] on span "Departamentos" at bounding box center [117, 73] width 81 height 27
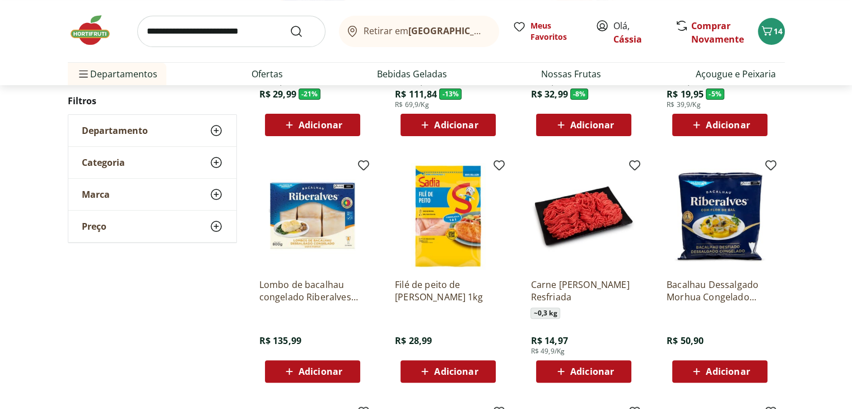
click at [132, 33] on div "Retirar em Rio de Janeiro/RJ Meus Favoritos Olá, Cássia Comprar Novamente 14" at bounding box center [426, 31] width 717 height 62
click at [118, 32] on img at bounding box center [96, 30] width 56 height 34
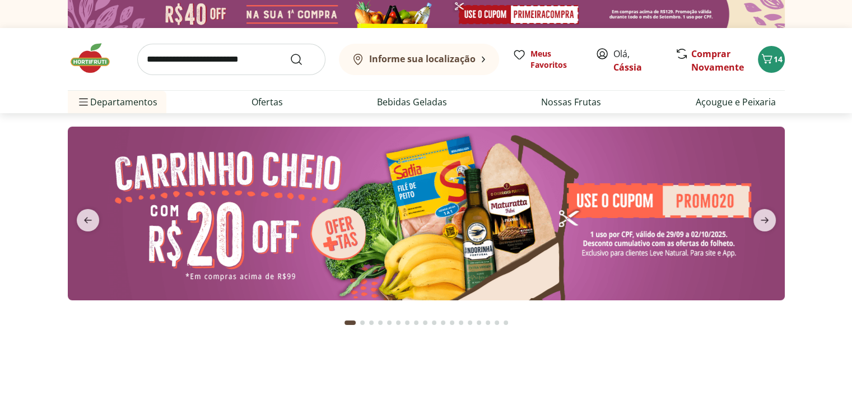
click at [108, 35] on div "Informe sua localização Meus Favoritos Olá, Cássia Comprar Novamente 14" at bounding box center [426, 59] width 717 height 62
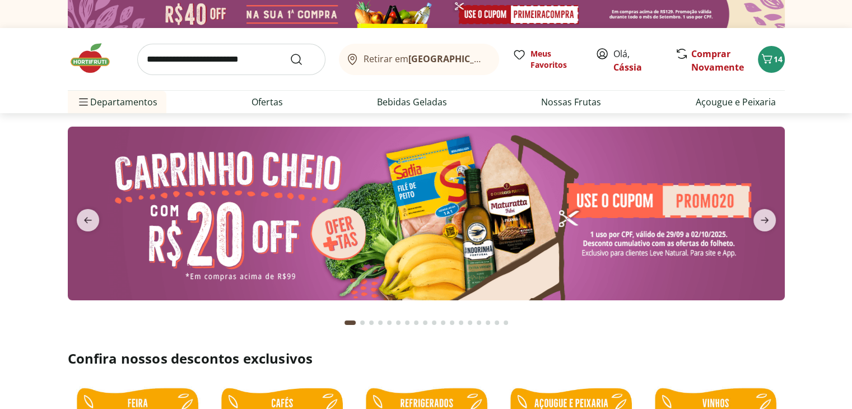
click at [670, 220] on img at bounding box center [426, 214] width 717 height 174
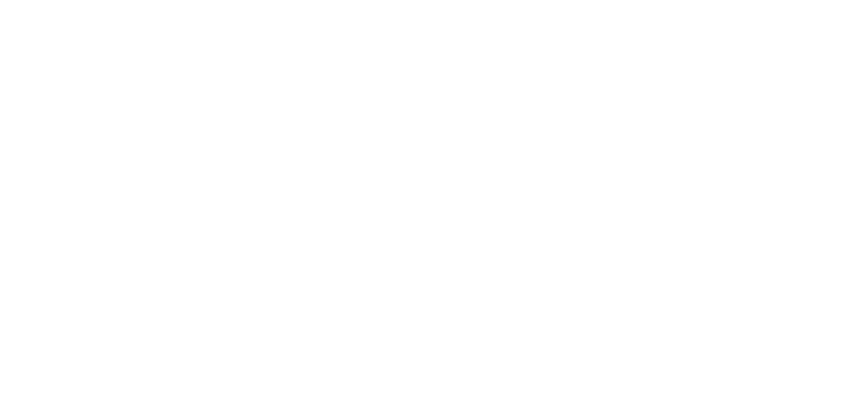
select select "**********"
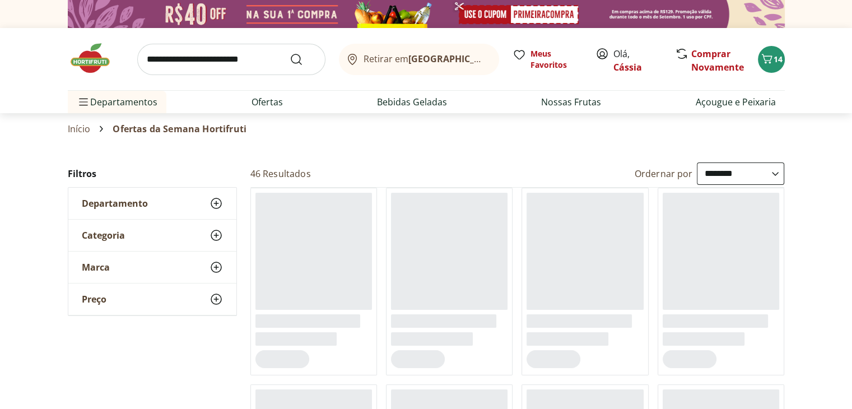
click at [246, 55] on input "search" at bounding box center [231, 59] width 188 height 31
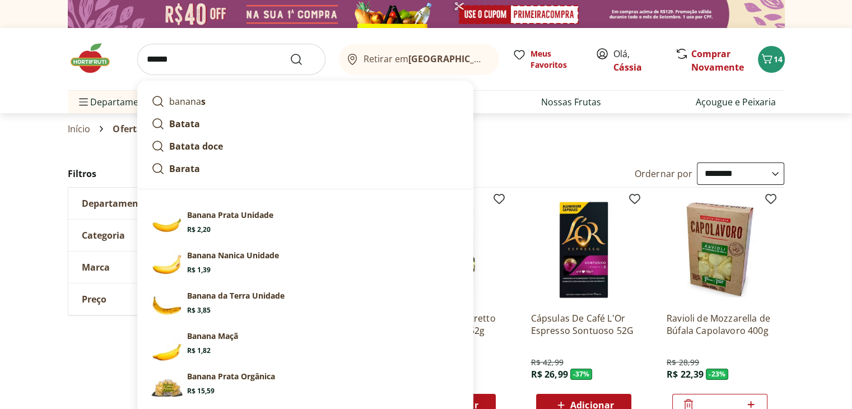
type input "******"
click at [290, 53] on button "Submit Search" at bounding box center [303, 59] width 27 height 13
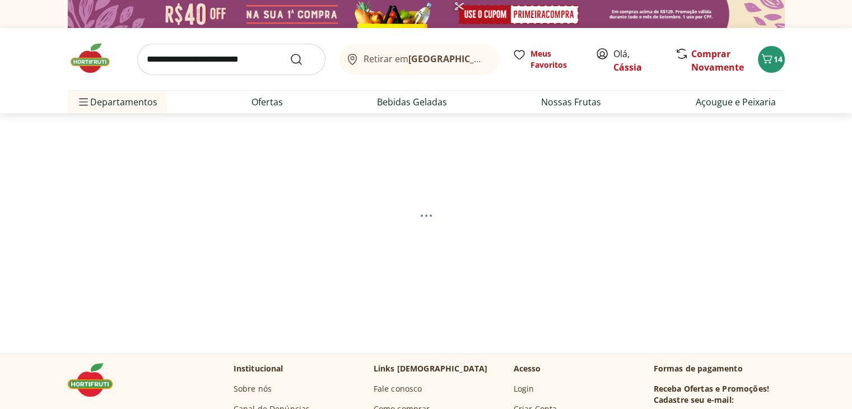
select select "**********"
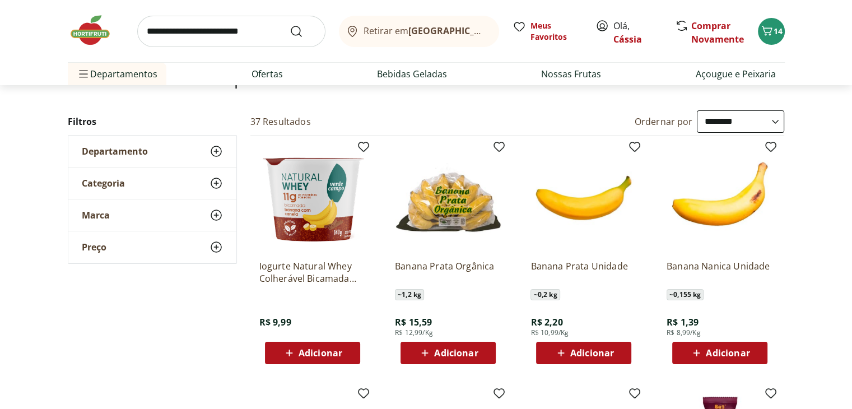
scroll to position [112, 0]
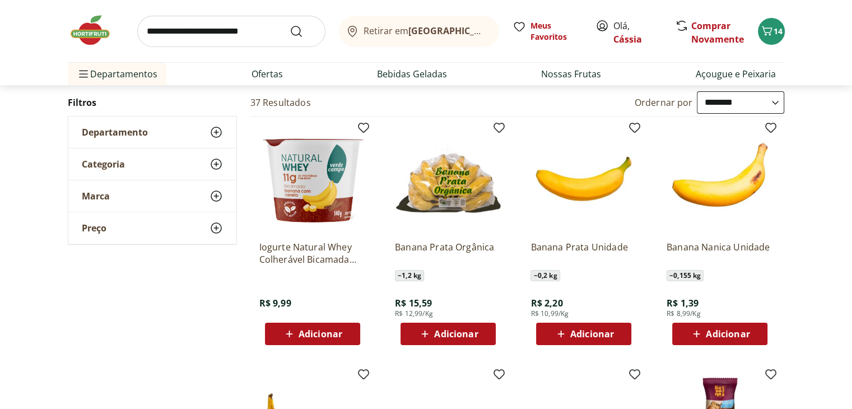
click at [590, 329] on span "Adicionar" at bounding box center [592, 333] width 44 height 9
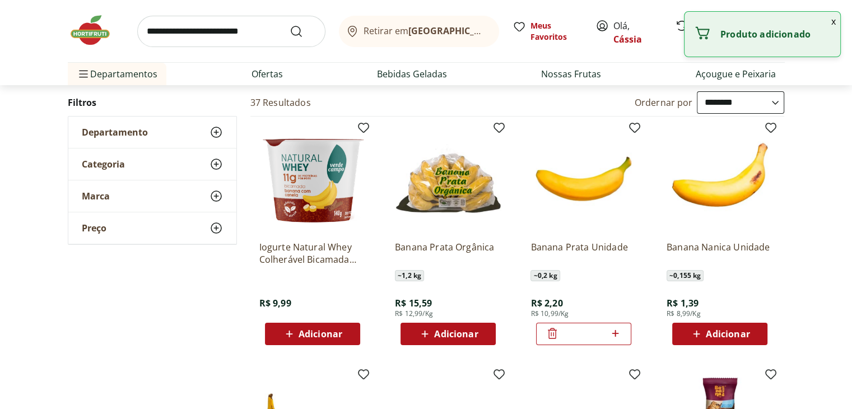
drag, startPoint x: 599, startPoint y: 329, endPoint x: 555, endPoint y: 338, distance: 44.5
click at [555, 338] on div "*" at bounding box center [583, 334] width 95 height 22
type input "**"
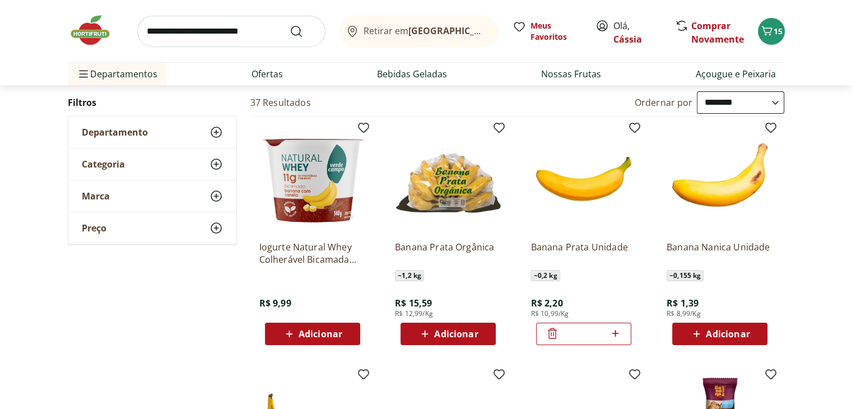
click at [105, 41] on img at bounding box center [96, 30] width 56 height 34
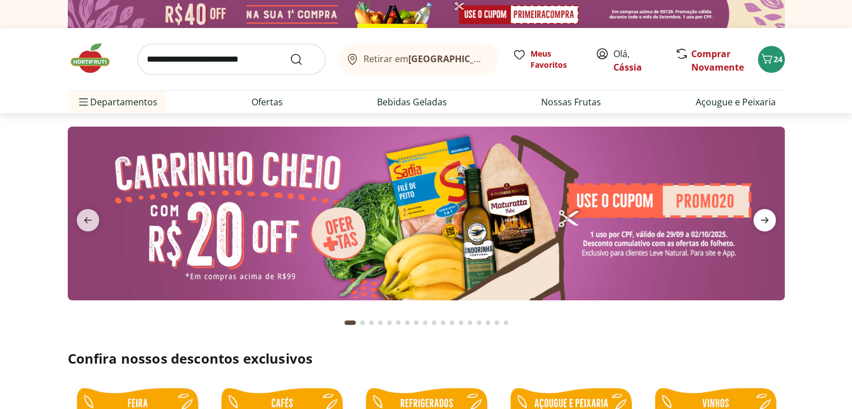
click at [757, 225] on span "next" at bounding box center [764, 220] width 22 height 22
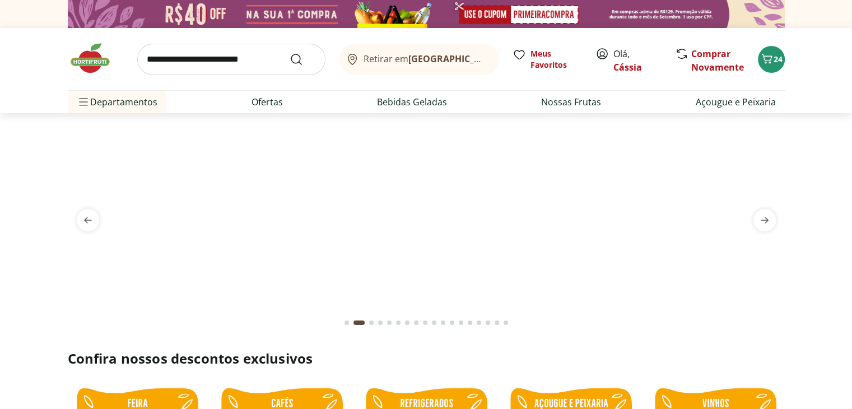
click at [526, 127] on img at bounding box center [425, 127] width 717 height 0
select select "**********"
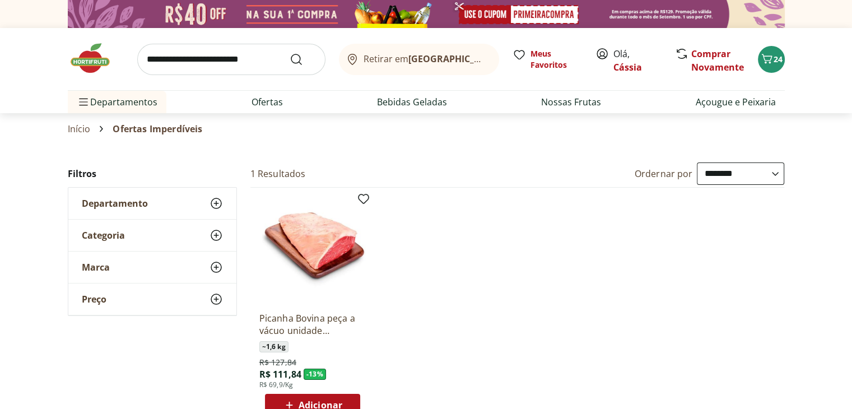
scroll to position [56, 0]
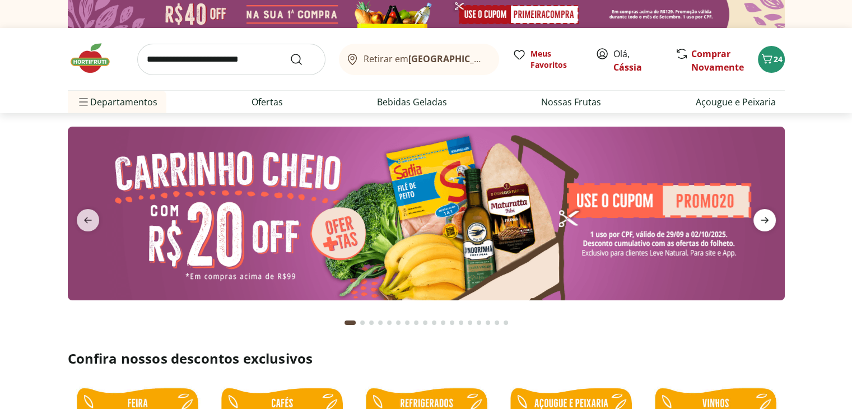
click at [772, 227] on span "next" at bounding box center [764, 220] width 22 height 22
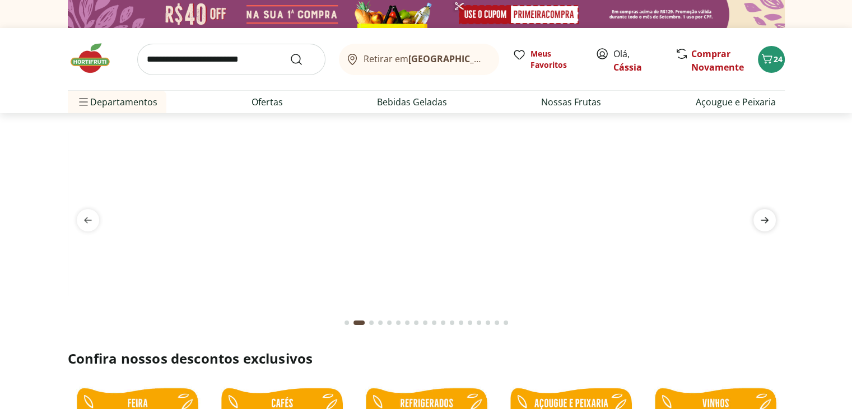
click at [764, 225] on icon "next" at bounding box center [764, 219] width 13 height 13
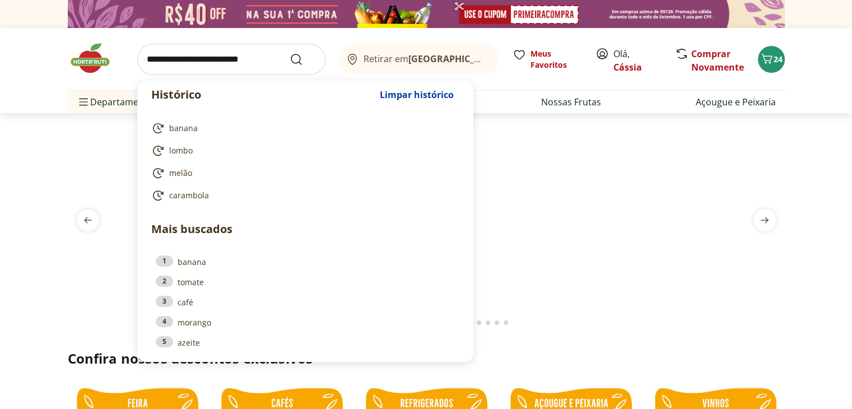
click at [209, 54] on input "search" at bounding box center [231, 59] width 188 height 31
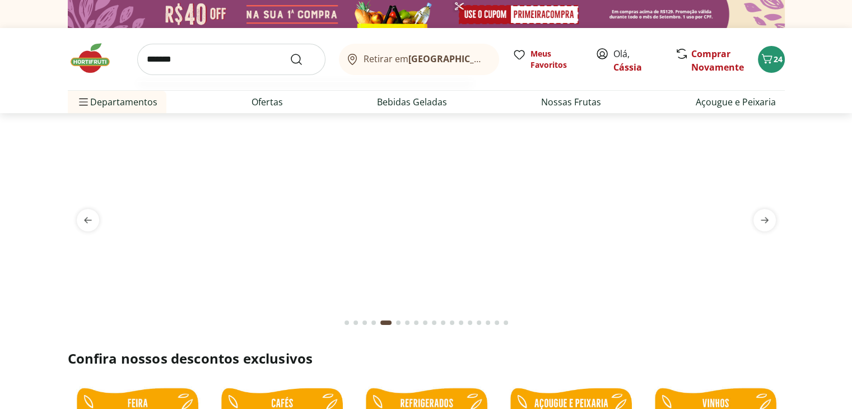
type input "*******"
click at [290, 53] on button "Submit Search" at bounding box center [303, 59] width 27 height 13
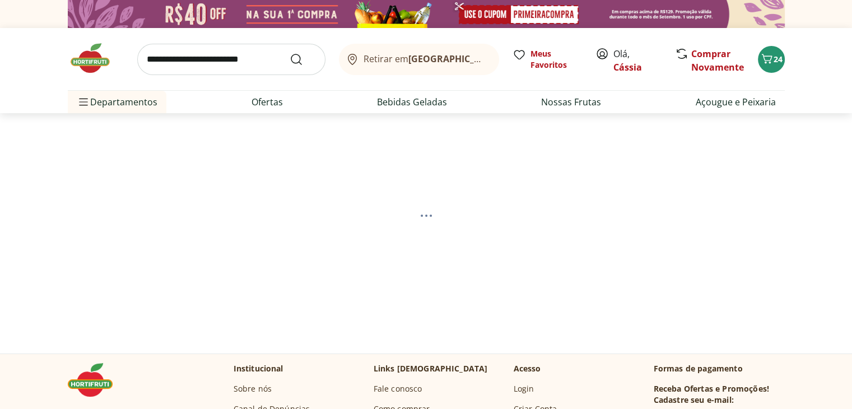
select select "**********"
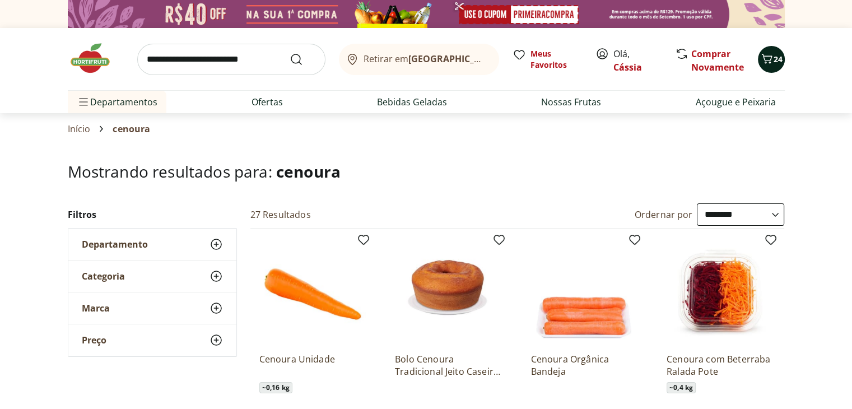
click at [764, 58] on icon "Carrinho" at bounding box center [766, 58] width 13 height 13
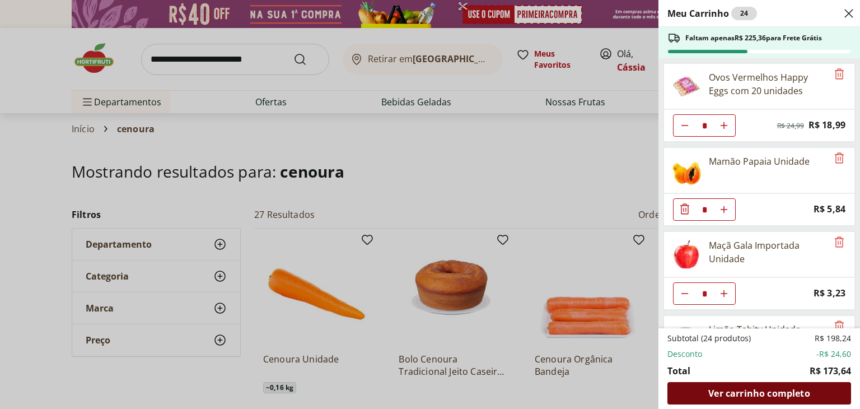
click at [787, 389] on span "Ver carrinho completo" at bounding box center [758, 393] width 101 height 9
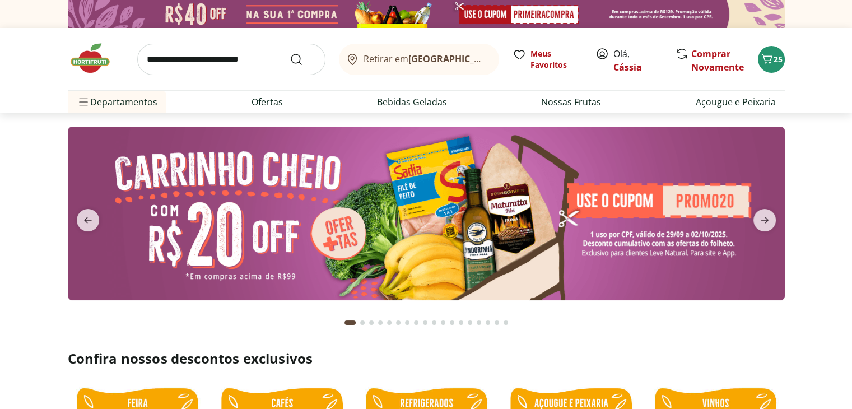
click at [220, 55] on input "search" at bounding box center [231, 59] width 188 height 31
type input "**********"
click at [290, 53] on button "Submit Search" at bounding box center [303, 59] width 27 height 13
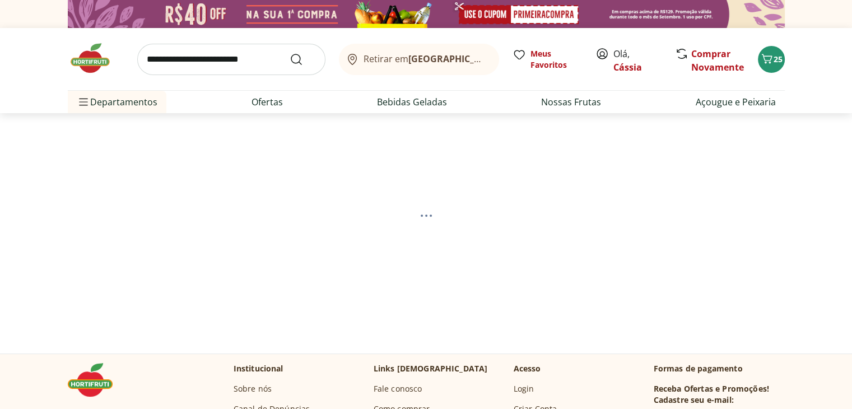
select select "**********"
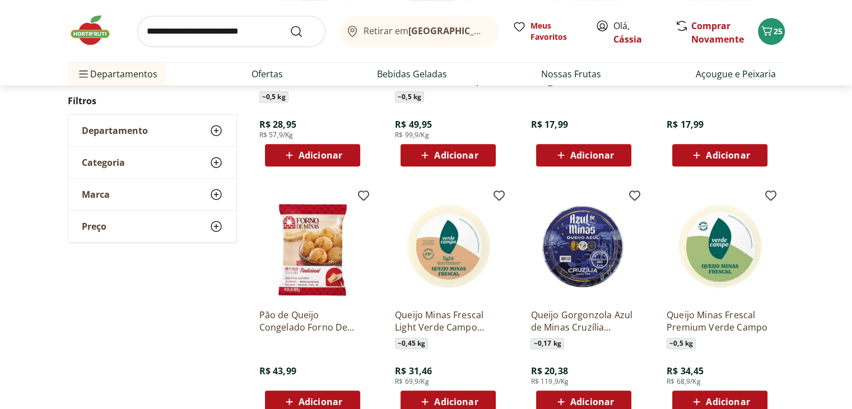
scroll to position [560, 0]
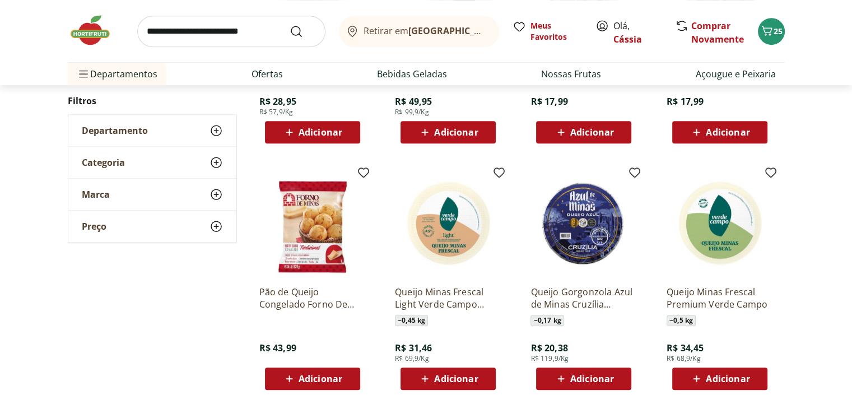
click at [716, 380] on span "Adicionar" at bounding box center [728, 378] width 44 height 9
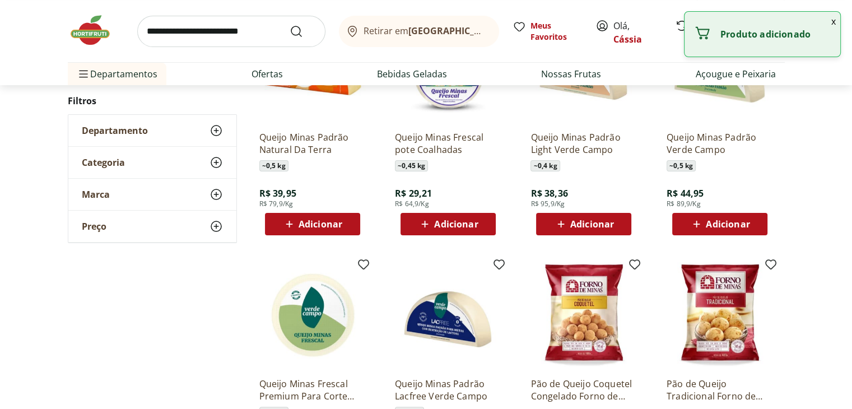
scroll to position [0, 0]
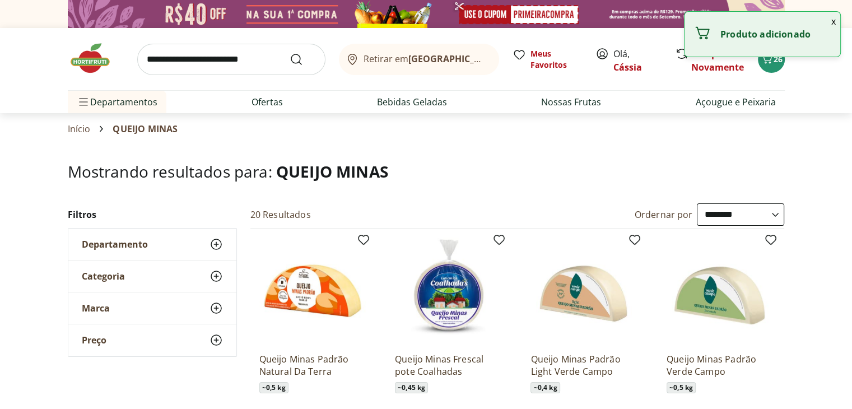
click at [244, 59] on input "search" at bounding box center [231, 59] width 188 height 31
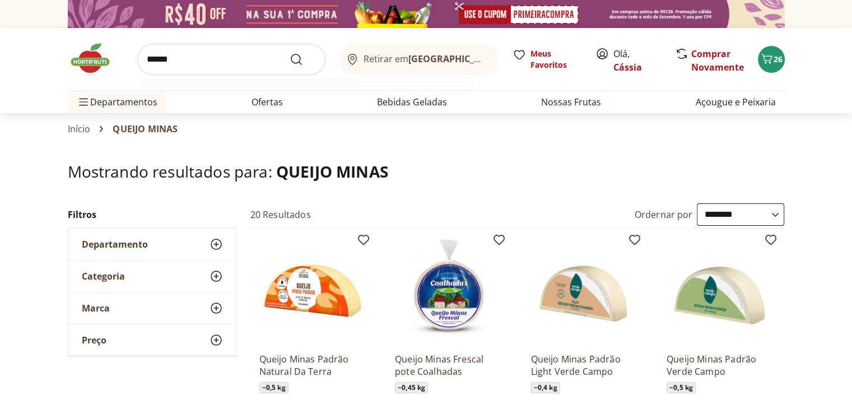
type input "******"
click at [290, 53] on button "Submit Search" at bounding box center [303, 59] width 27 height 13
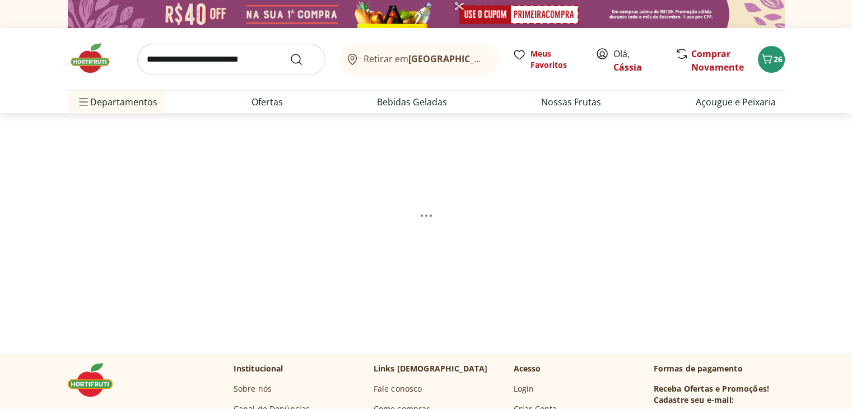
select select "**********"
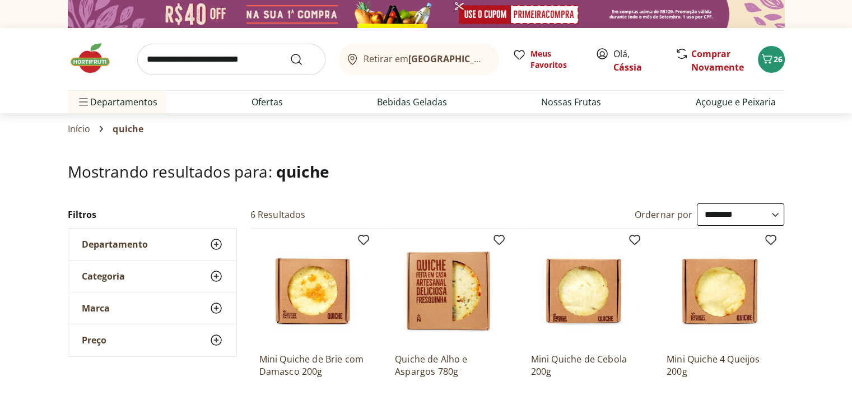
click at [94, 63] on img at bounding box center [96, 58] width 56 height 34
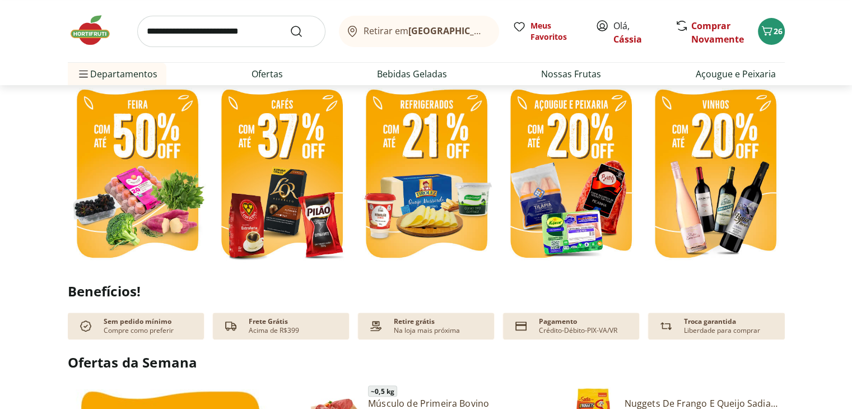
scroll to position [224, 0]
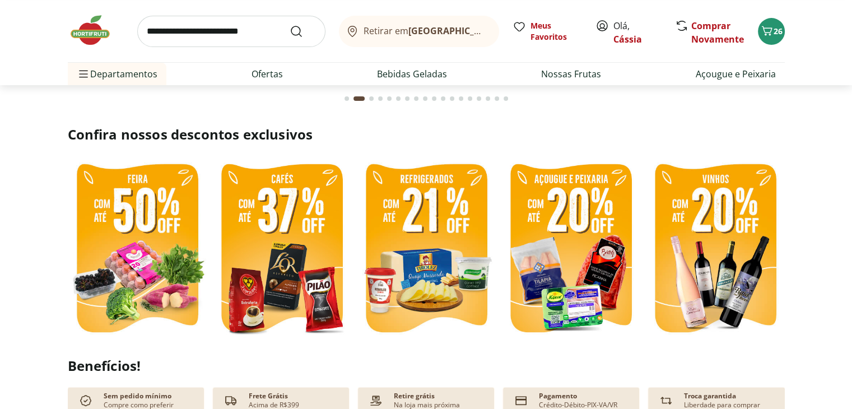
click at [226, 31] on input "search" at bounding box center [231, 31] width 188 height 31
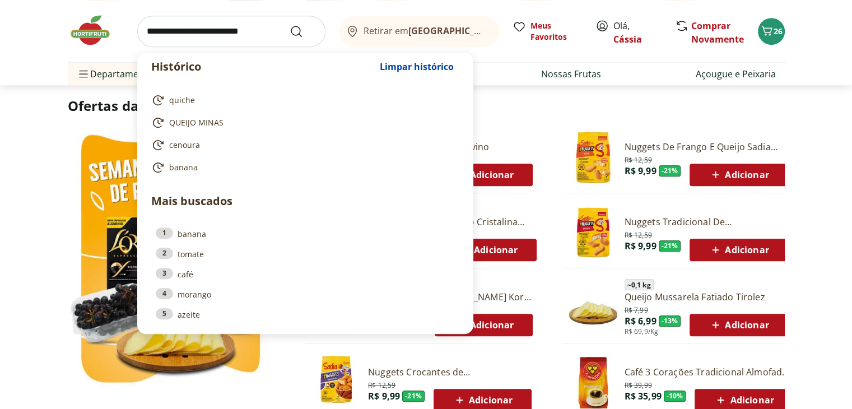
click at [815, 164] on section "Ofertas da Semana ~ 0,5 kg Músculo de Primeira Bovino R$ 20,95 R$ 19,95 - 5 % R…" at bounding box center [426, 251] width 852 height 310
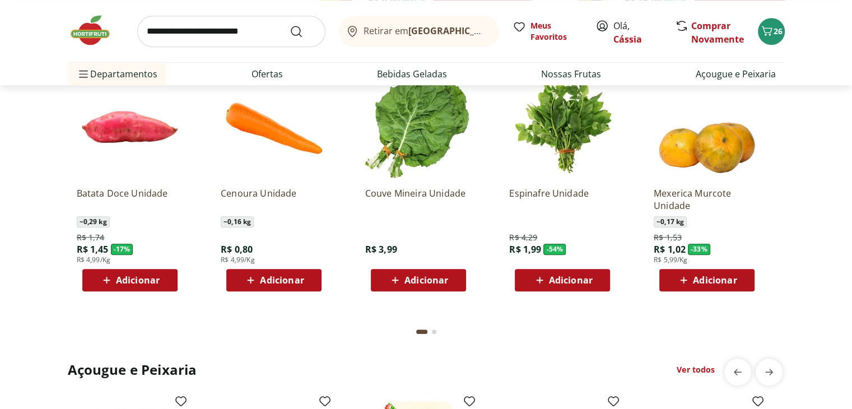
scroll to position [896, 0]
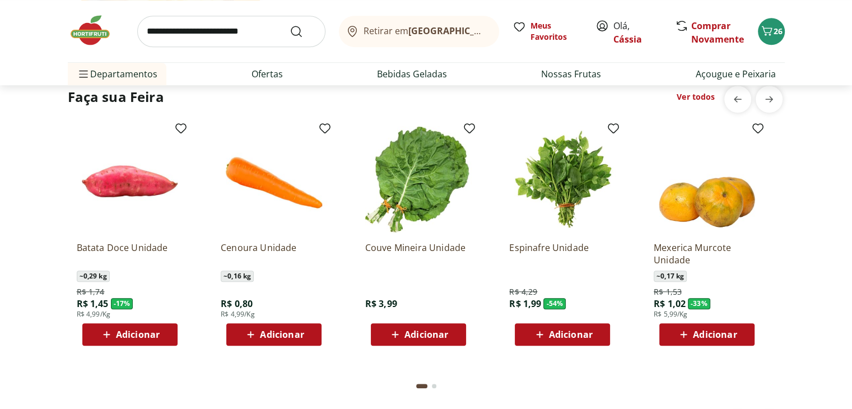
click at [768, 116] on section "Faça sua Feira Ver todos Batata Doce Unidade ~ 0,29 kg R$ 1,74 R$ 1,45 - 17 % R…" at bounding box center [426, 243] width 717 height 314
click at [769, 108] on span "next" at bounding box center [769, 99] width 22 height 22
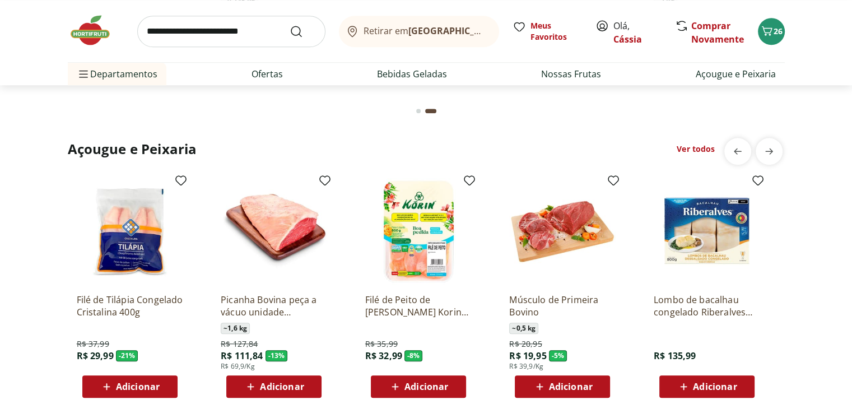
scroll to position [1176, 0]
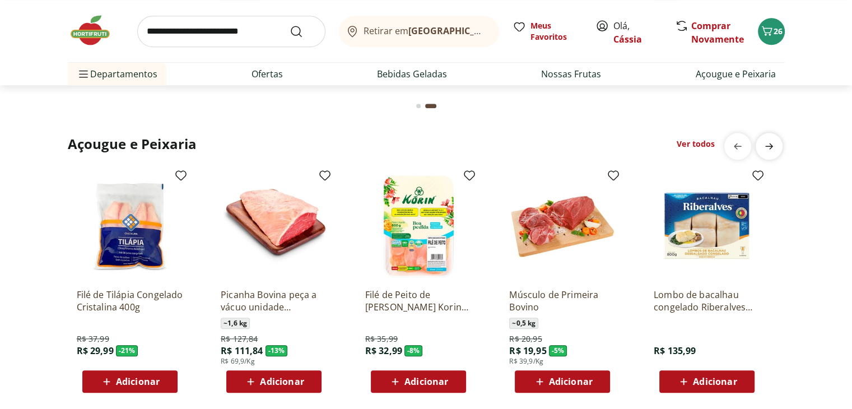
click at [772, 142] on icon "next" at bounding box center [768, 145] width 13 height 13
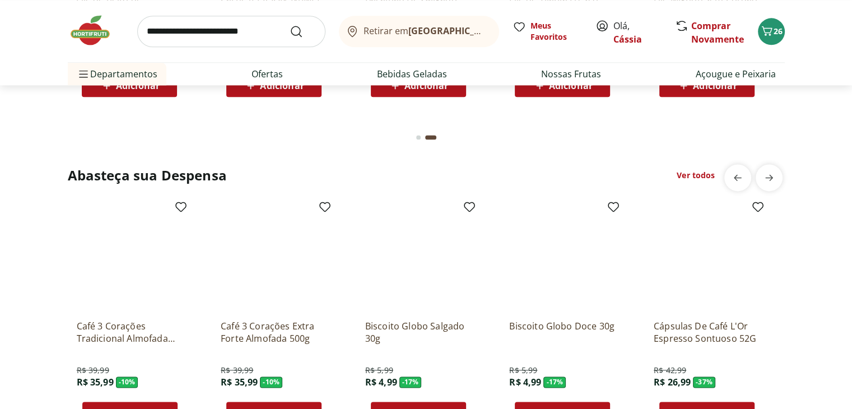
scroll to position [1512, 0]
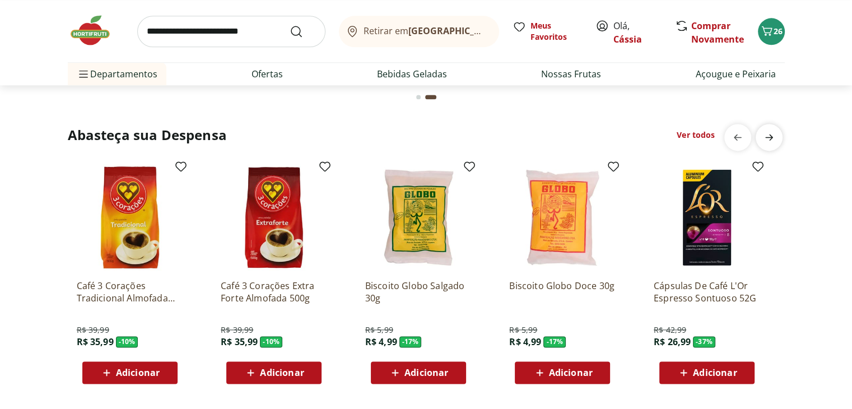
click at [775, 135] on span "next" at bounding box center [769, 137] width 22 height 22
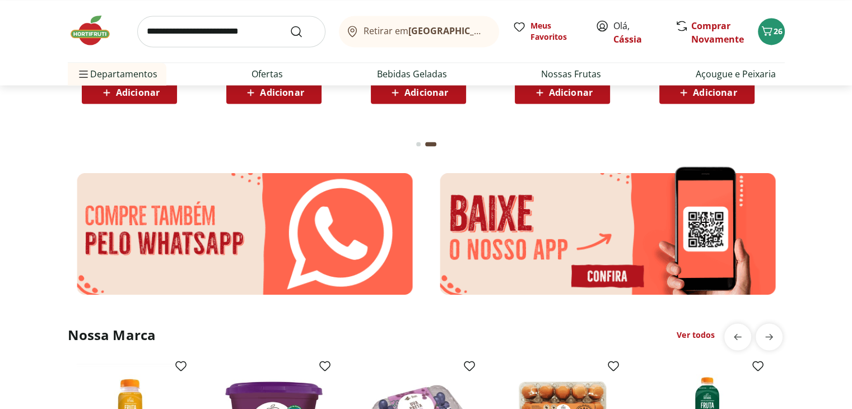
scroll to position [2016, 0]
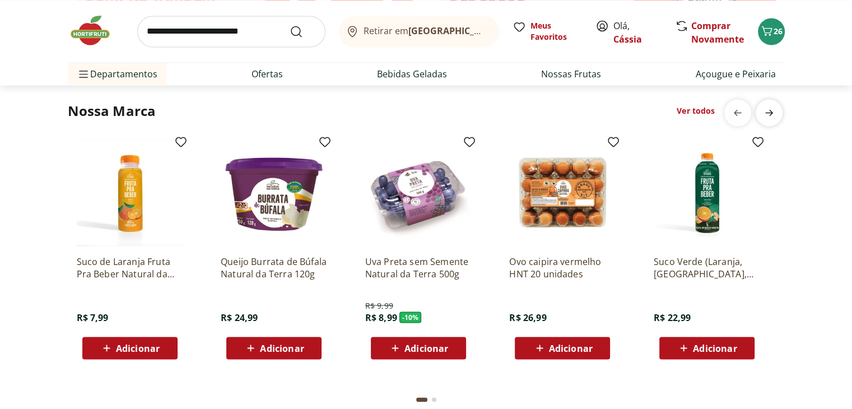
click at [769, 110] on icon "next" at bounding box center [769, 112] width 8 height 6
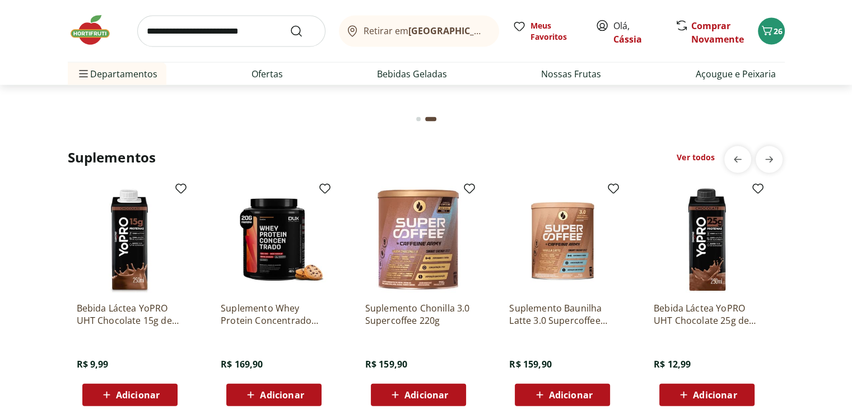
scroll to position [2352, 0]
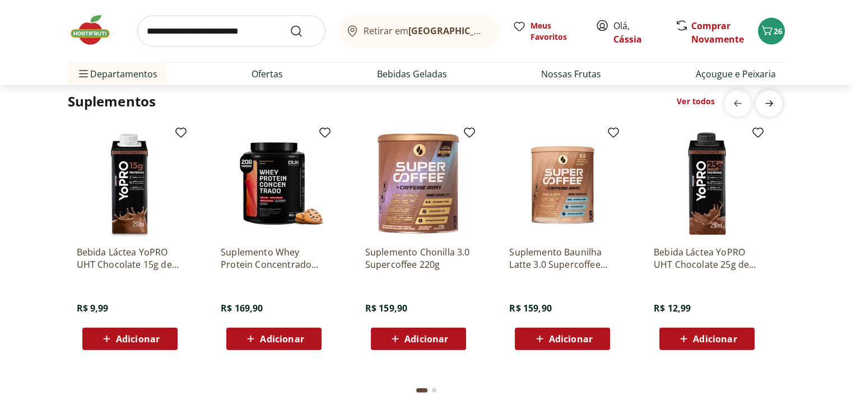
click at [768, 113] on span "next" at bounding box center [769, 103] width 22 height 22
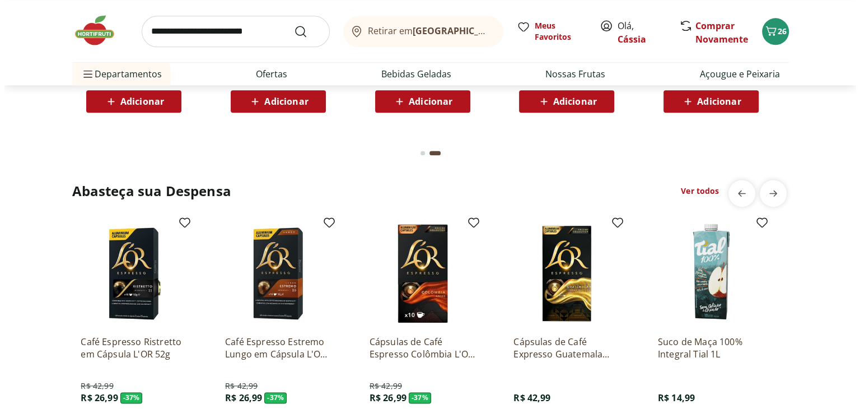
scroll to position [1176, 0]
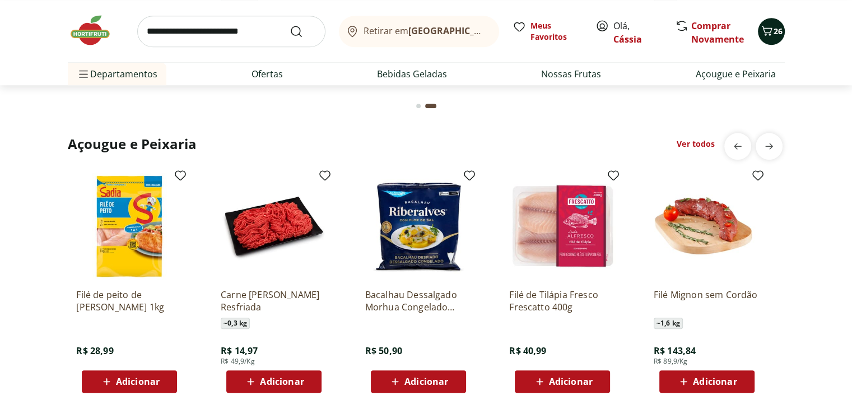
click at [768, 35] on icon "Carrinho" at bounding box center [766, 30] width 13 height 13
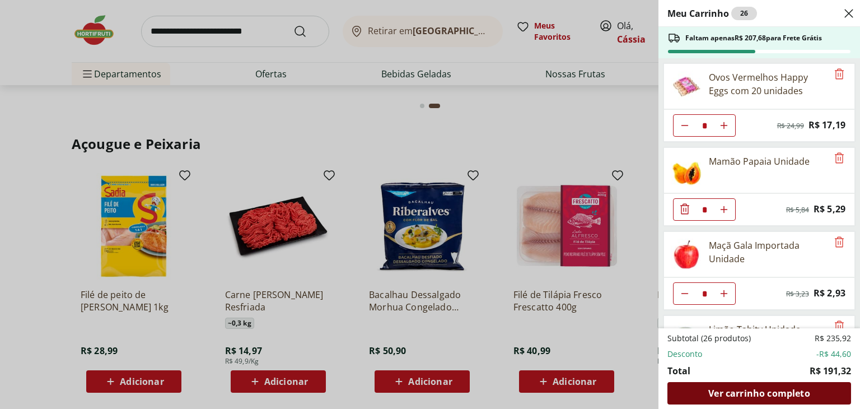
click at [811, 394] on div "Ver carrinho completo" at bounding box center [759, 393] width 184 height 22
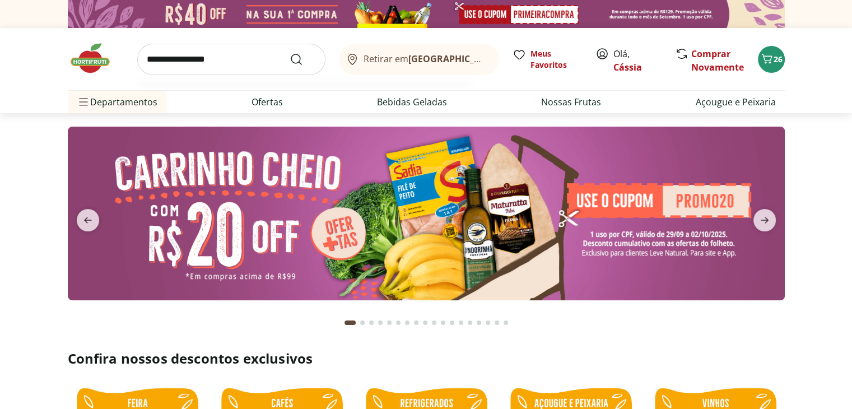
type input "**********"
click at [290, 53] on button "Submit Search" at bounding box center [303, 59] width 27 height 13
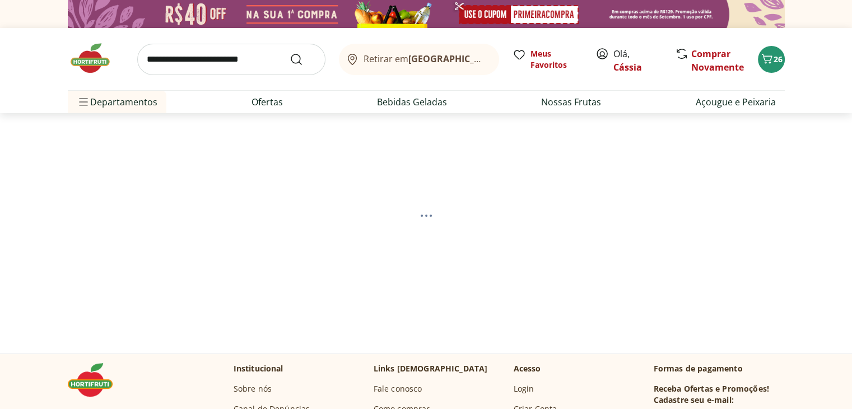
select select "**********"
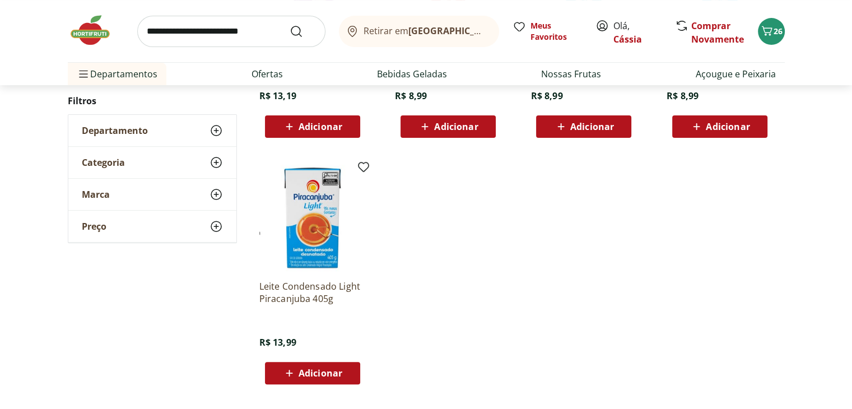
scroll to position [112, 0]
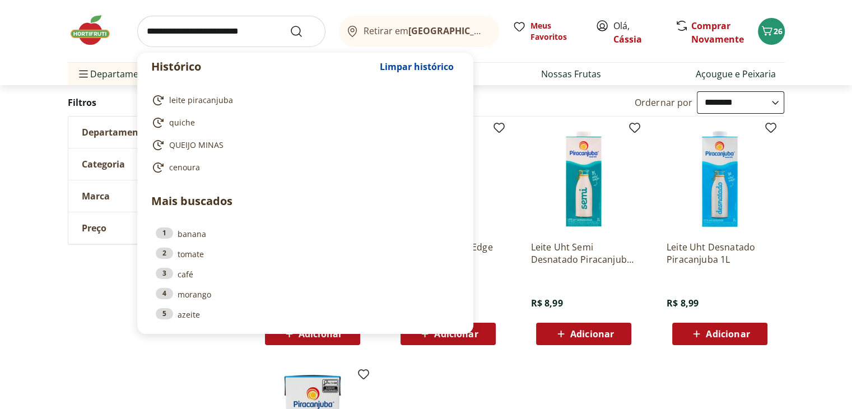
click at [267, 36] on input "search" at bounding box center [231, 31] width 188 height 31
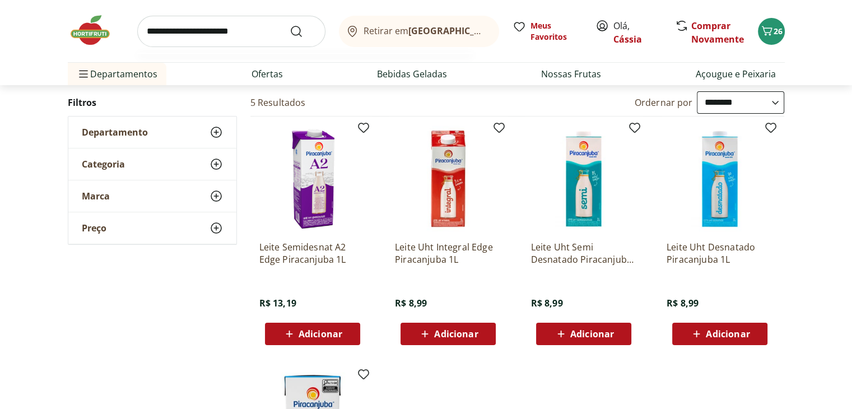
type input "**********"
click at [290, 25] on button "Submit Search" at bounding box center [303, 31] width 27 height 13
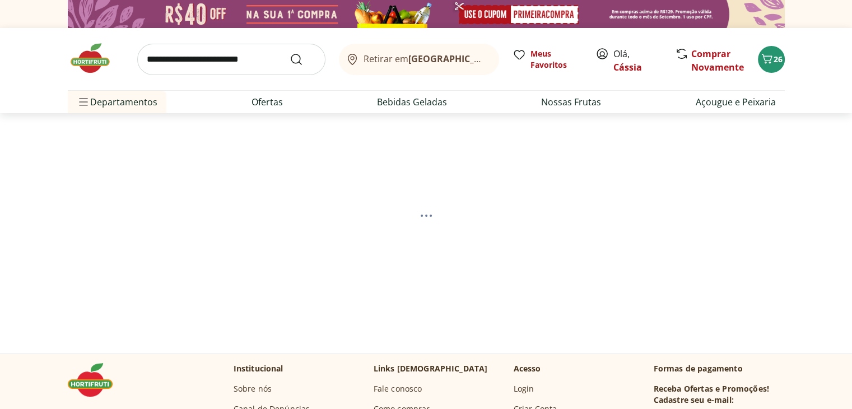
select select "**********"
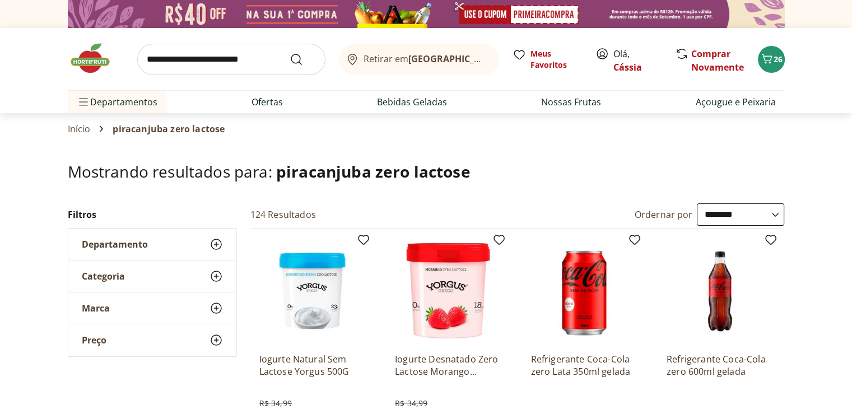
click at [266, 58] on input "search" at bounding box center [231, 59] width 188 height 31
type input "**********"
click at [290, 53] on button "Submit Search" at bounding box center [303, 59] width 27 height 13
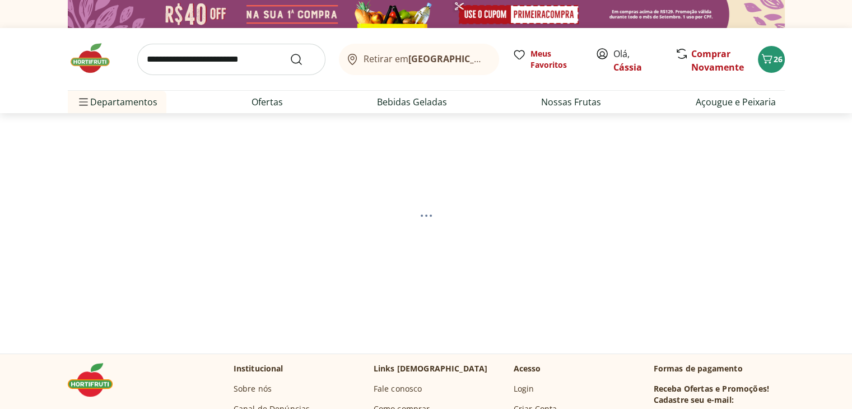
select select "**********"
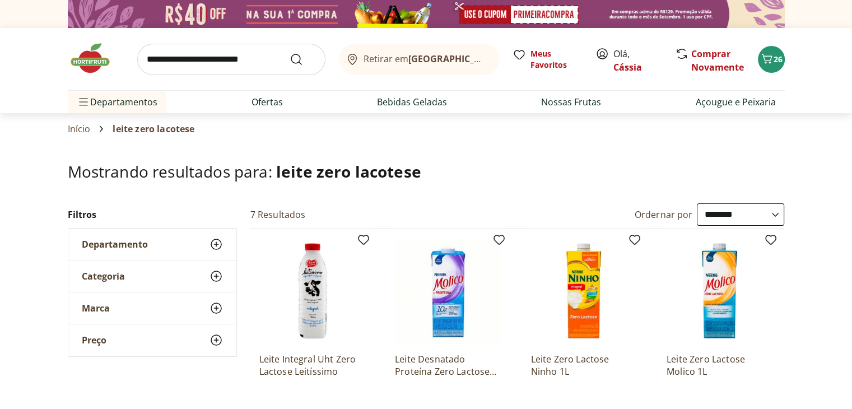
click at [218, 68] on input "search" at bounding box center [231, 59] width 188 height 31
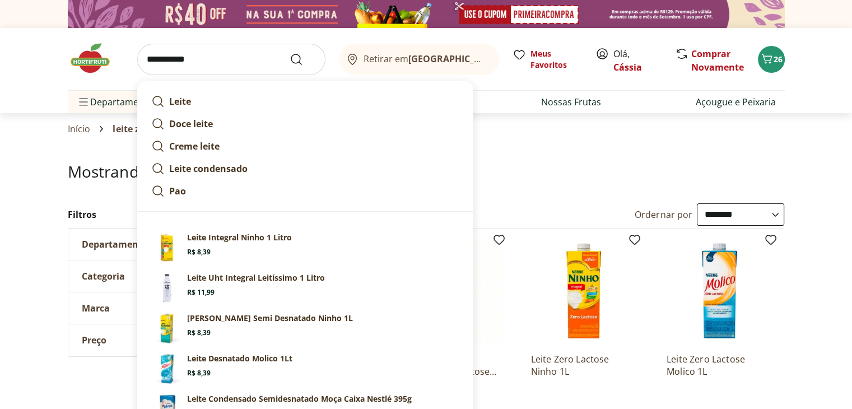
type input "**********"
click at [290, 53] on button "Submit Search" at bounding box center [303, 59] width 27 height 13
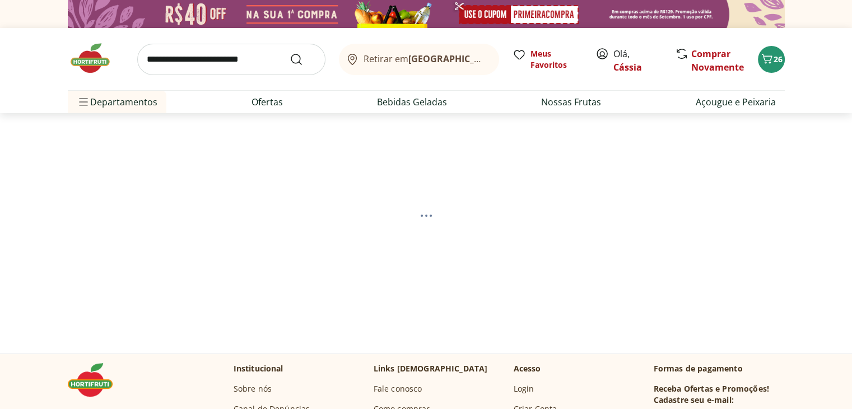
select select "**********"
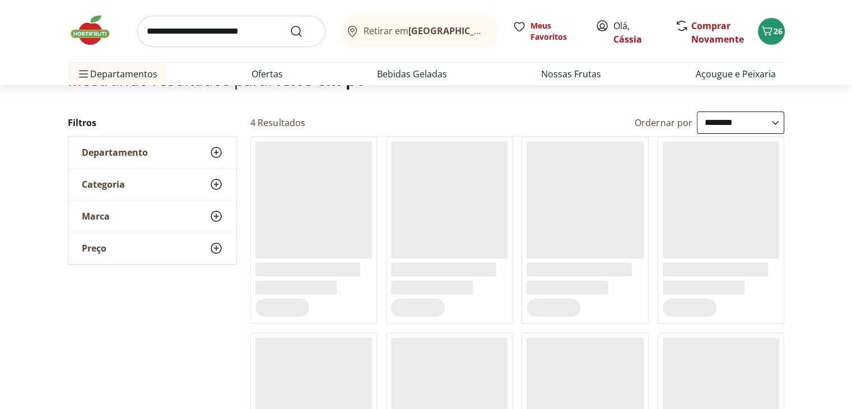
scroll to position [112, 0]
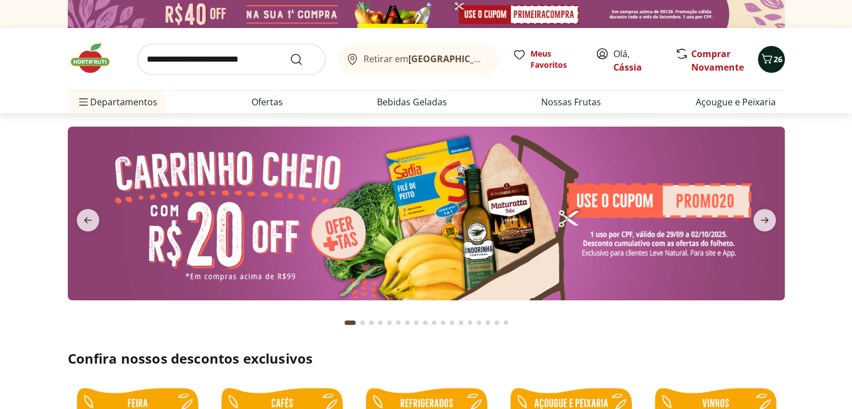
click at [765, 60] on icon "Carrinho" at bounding box center [766, 59] width 11 height 10
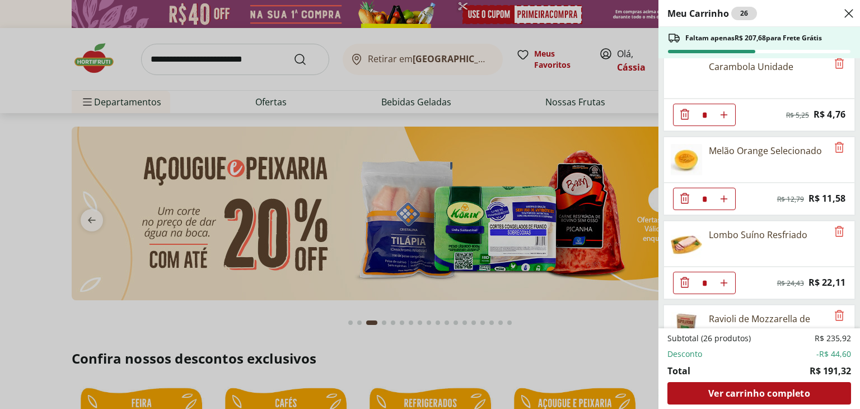
scroll to position [672, 0]
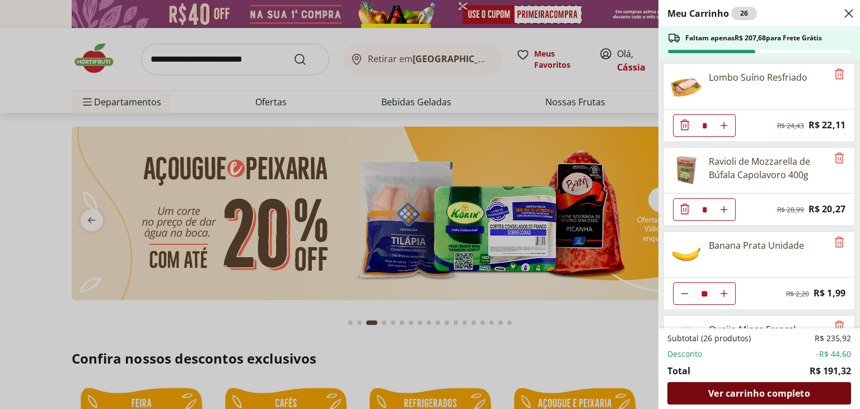
click at [753, 395] on span "Ver carrinho completo" at bounding box center [758, 393] width 101 height 9
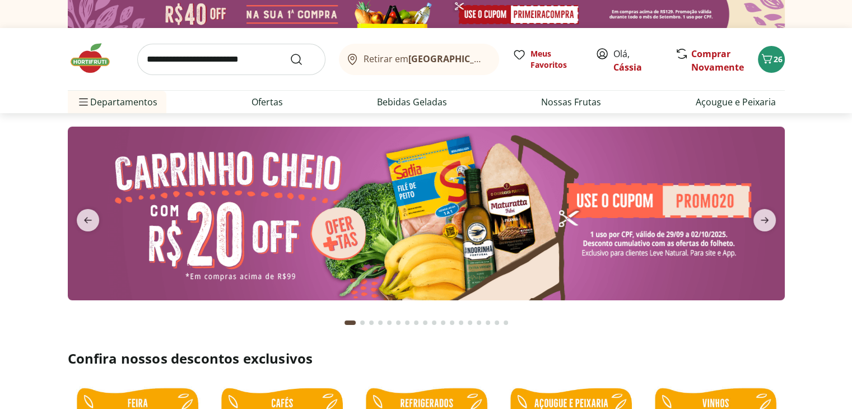
click at [174, 62] on input "search" at bounding box center [231, 59] width 188 height 31
type input "****"
click at [290, 53] on button "Submit Search" at bounding box center [303, 59] width 27 height 13
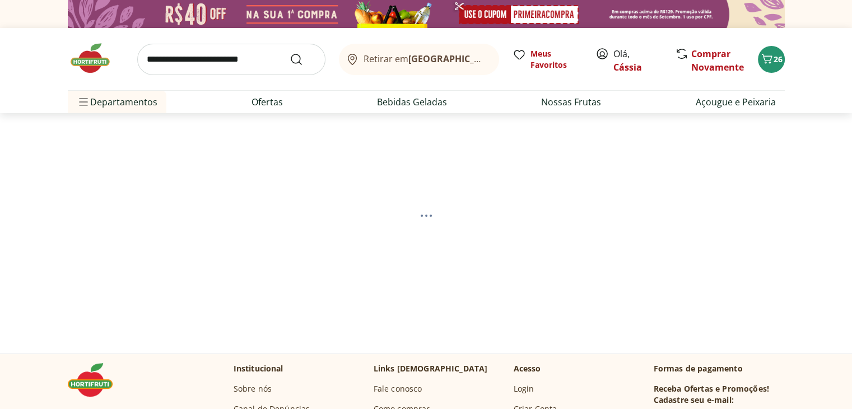
select select "**********"
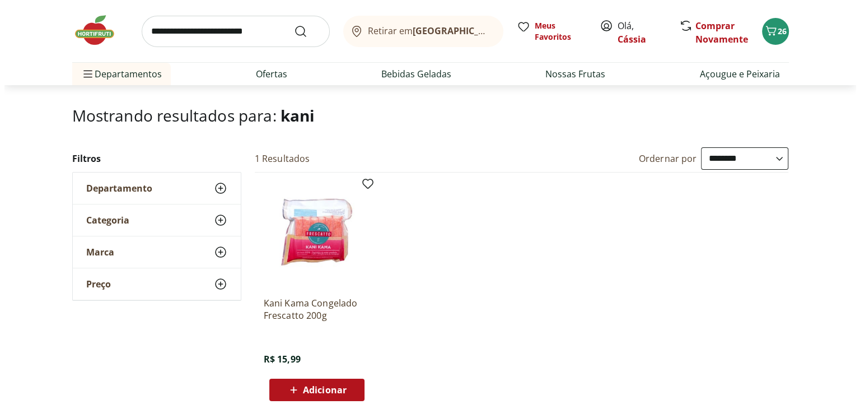
scroll to position [112, 0]
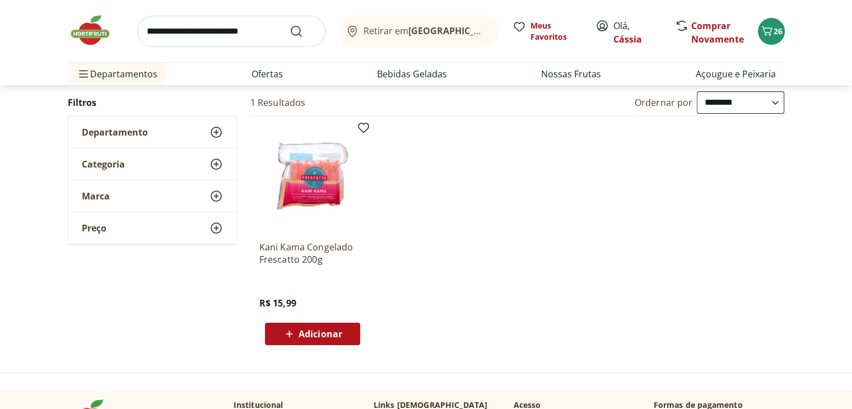
click at [332, 332] on span "Adicionar" at bounding box center [320, 333] width 44 height 9
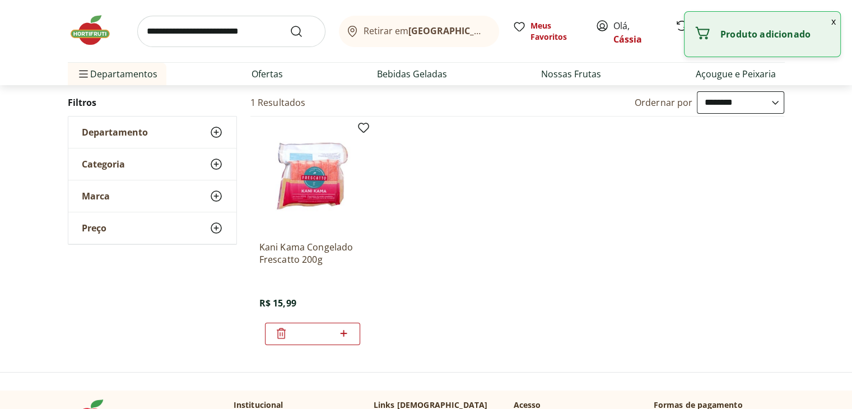
click at [833, 20] on button "x" at bounding box center [833, 21] width 13 height 19
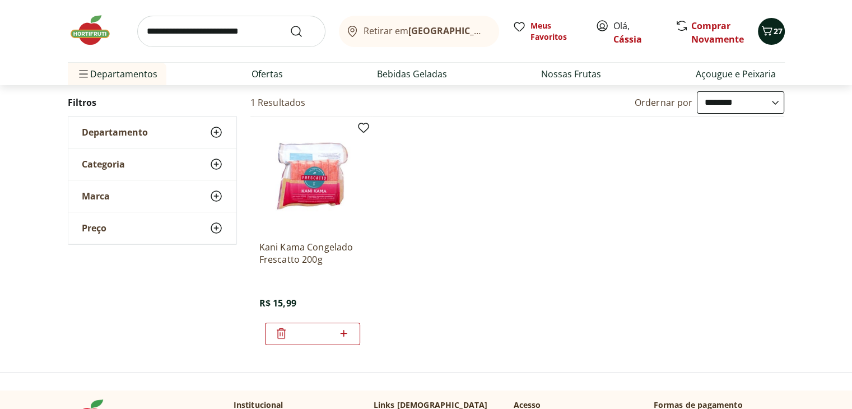
click at [776, 28] on span "27" at bounding box center [777, 31] width 9 height 11
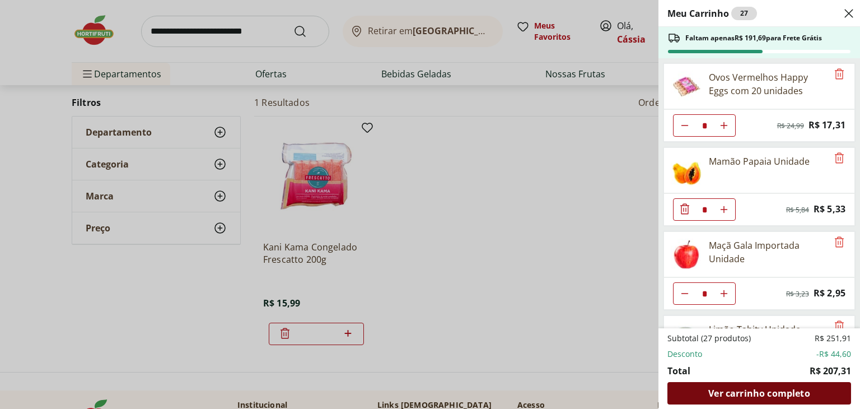
click at [801, 382] on div "Ver carrinho completo" at bounding box center [759, 393] width 184 height 22
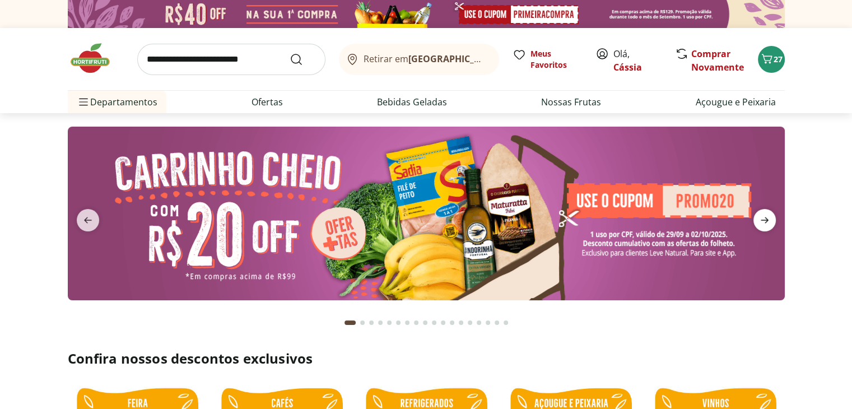
click at [764, 213] on icon "next" at bounding box center [764, 219] width 13 height 13
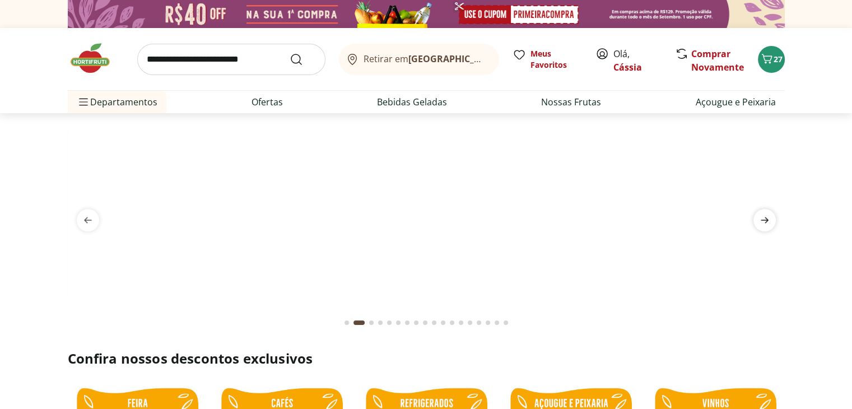
click at [764, 215] on icon "next" at bounding box center [764, 219] width 13 height 13
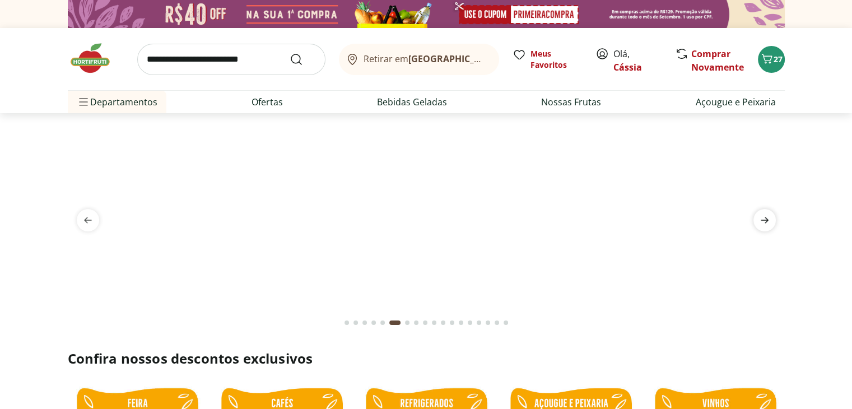
click at [764, 215] on icon "next" at bounding box center [764, 219] width 13 height 13
click at [87, 214] on icon "previous" at bounding box center [87, 219] width 13 height 13
click at [767, 225] on icon "next" at bounding box center [764, 219] width 13 height 13
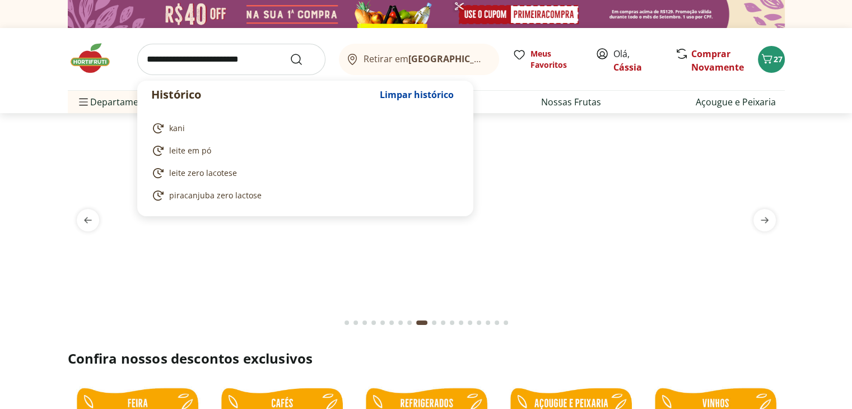
click at [234, 68] on input "search" at bounding box center [231, 59] width 188 height 31
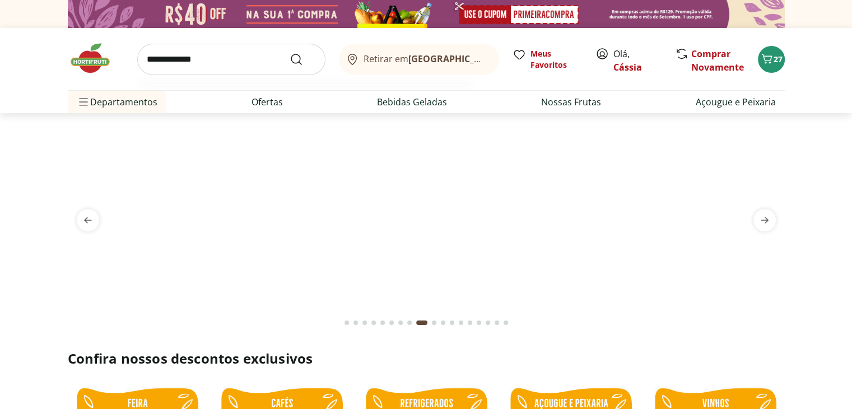
type input "**********"
click at [290, 53] on button "Submit Search" at bounding box center [303, 59] width 27 height 13
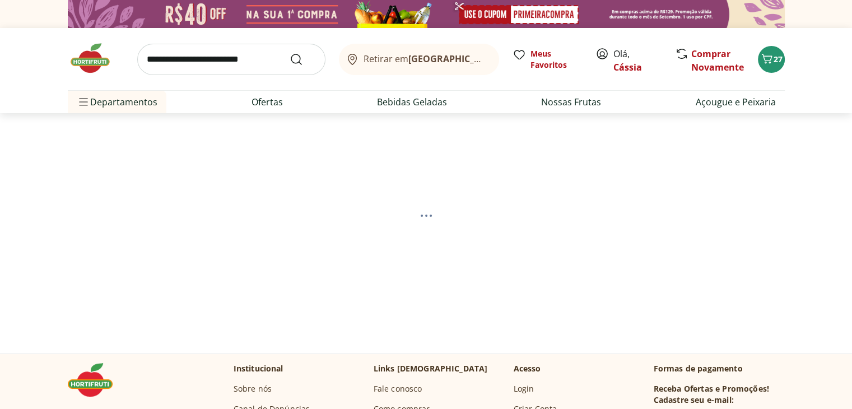
select select "**********"
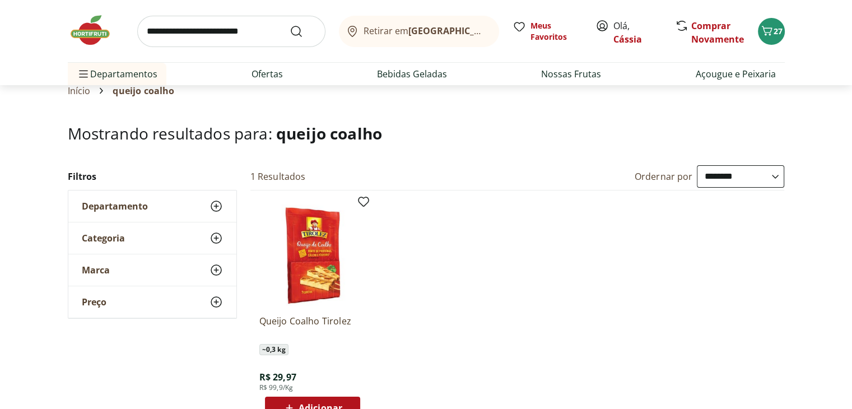
scroll to position [56, 0]
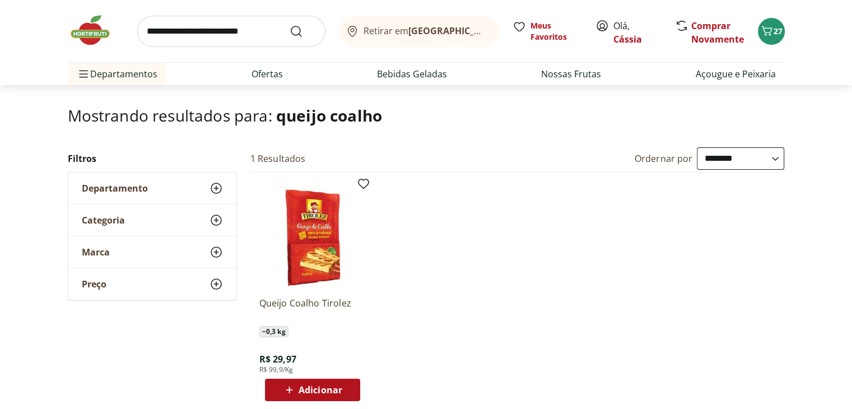
click at [330, 390] on span "Adicionar" at bounding box center [320, 389] width 44 height 9
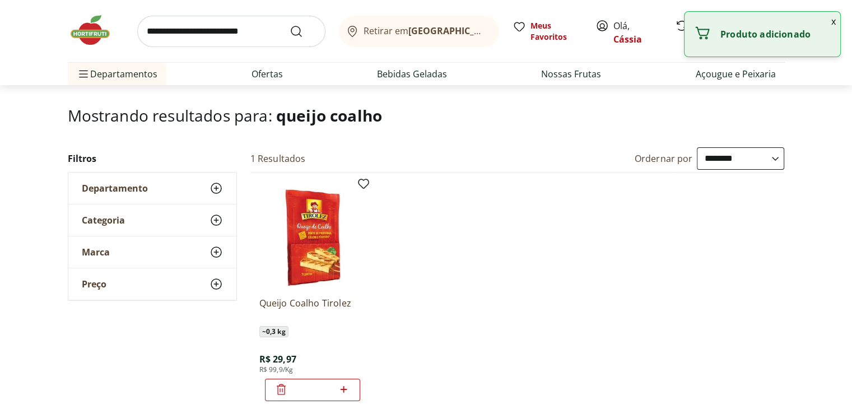
click at [92, 34] on img at bounding box center [96, 30] width 56 height 34
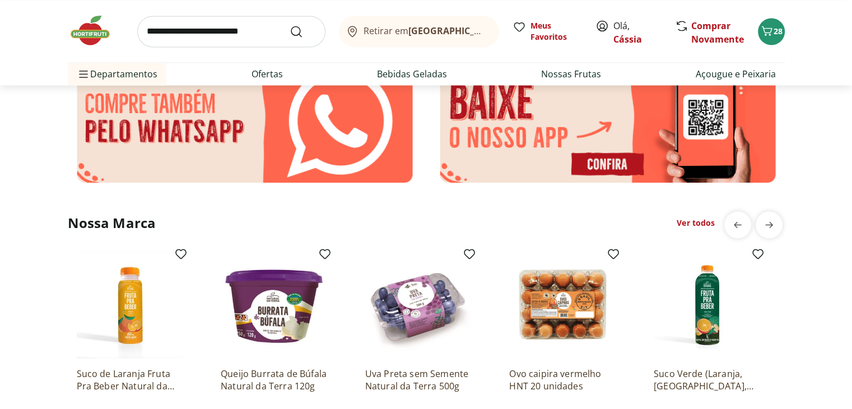
scroll to position [2016, 0]
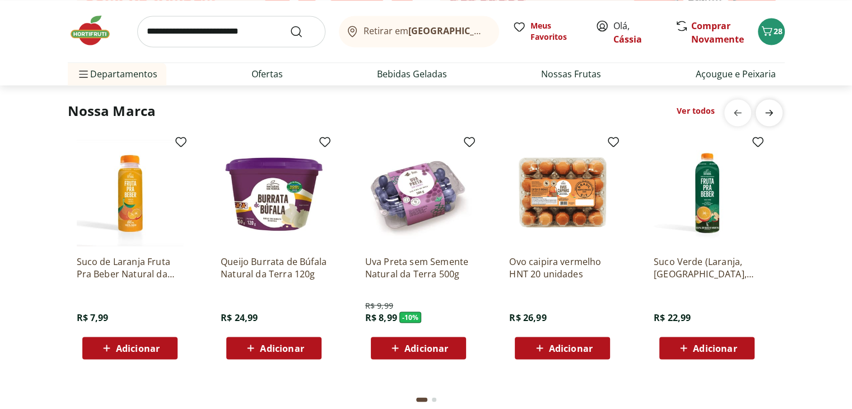
click at [768, 115] on icon "next" at bounding box center [768, 112] width 13 height 13
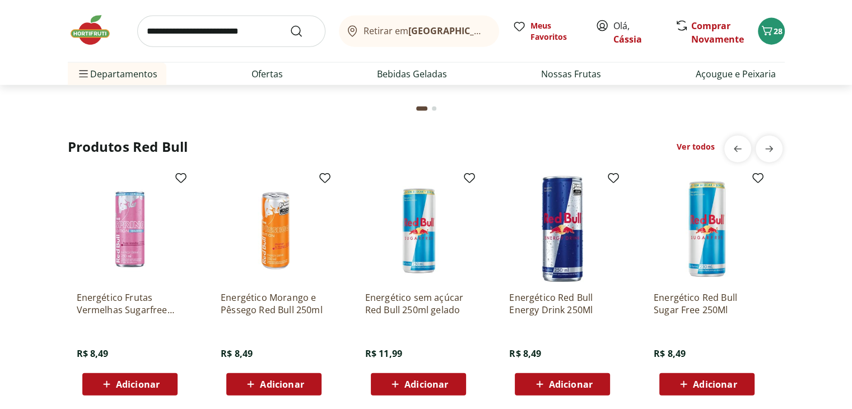
scroll to position [2632, 0]
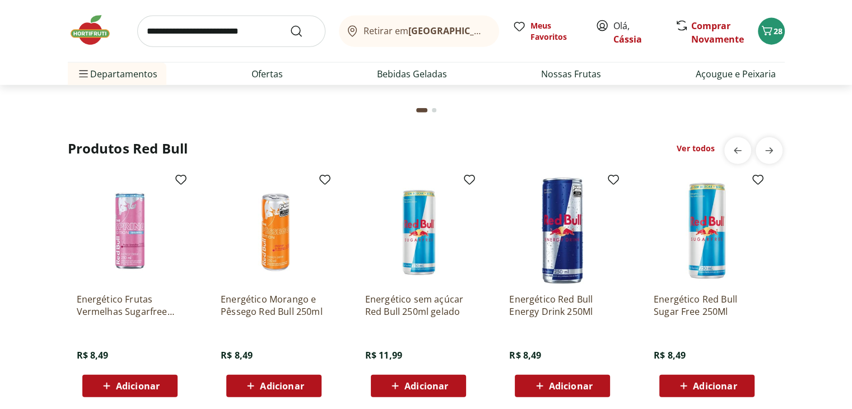
drag, startPoint x: 284, startPoint y: 30, endPoint x: 276, endPoint y: 29, distance: 8.5
click at [278, 30] on input "search" at bounding box center [231, 31] width 188 height 31
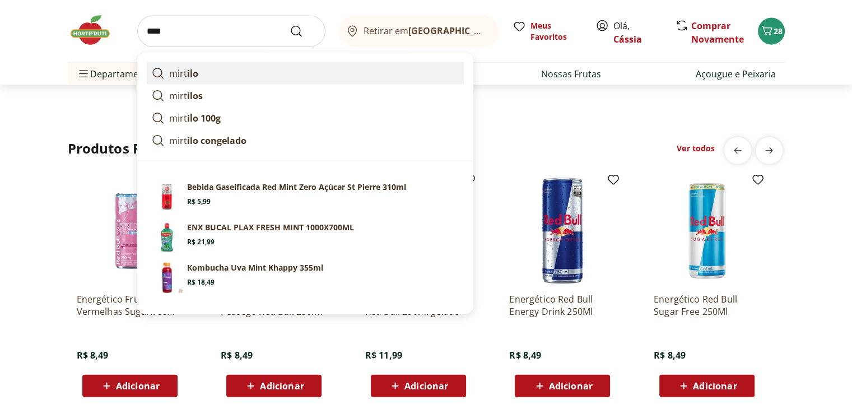
click at [197, 71] on link "mirt ilo" at bounding box center [305, 73] width 317 height 22
type input "*******"
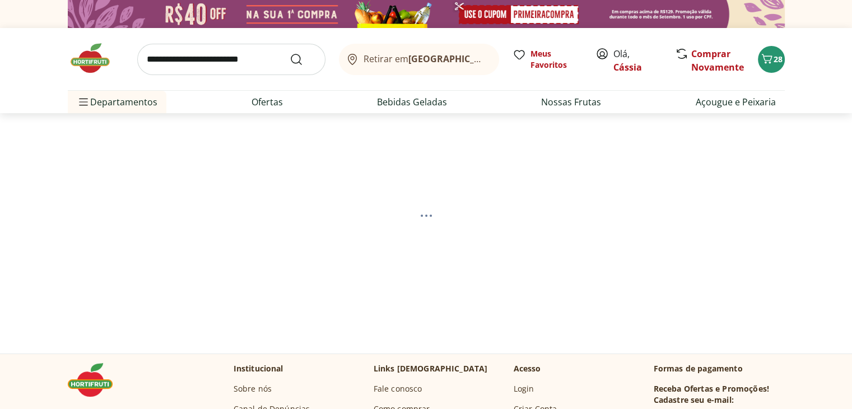
select select "**********"
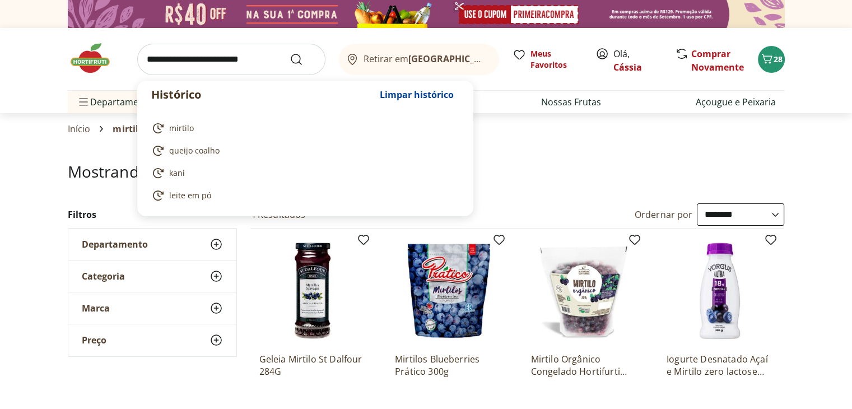
click at [210, 58] on input "search" at bounding box center [231, 59] width 188 height 31
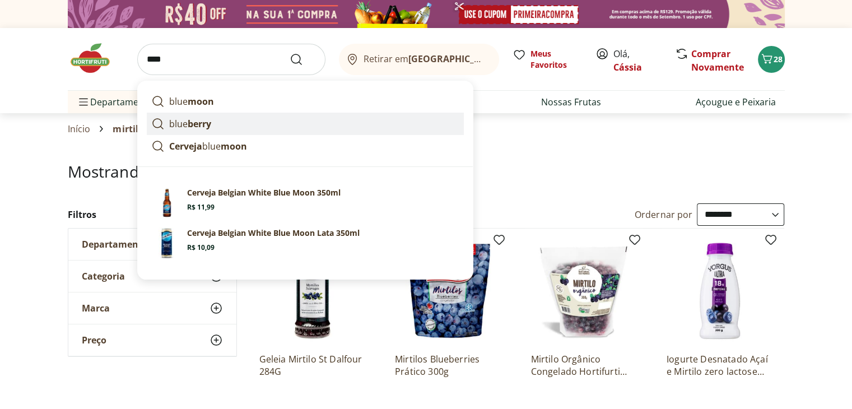
click at [284, 123] on link "blue berry" at bounding box center [305, 124] width 317 height 22
type input "*********"
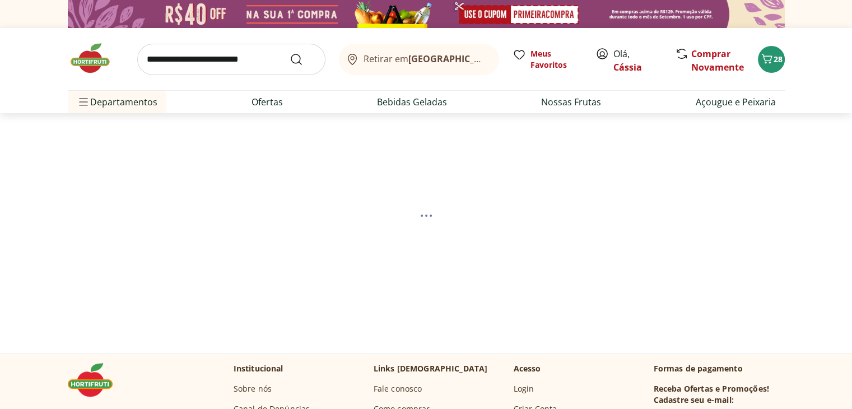
select select "**********"
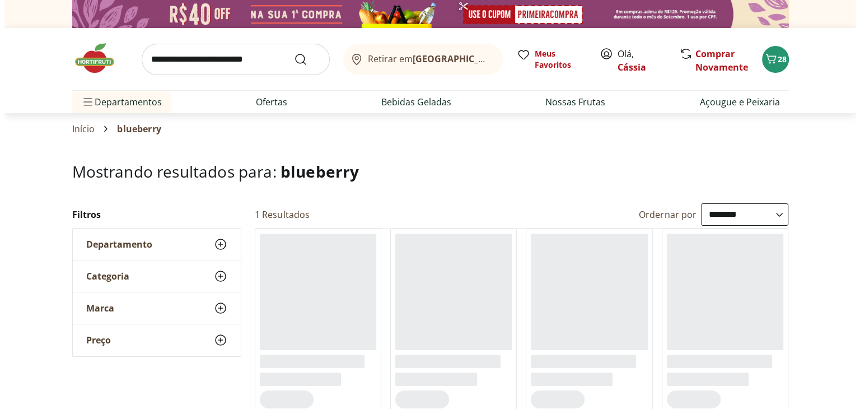
scroll to position [56, 0]
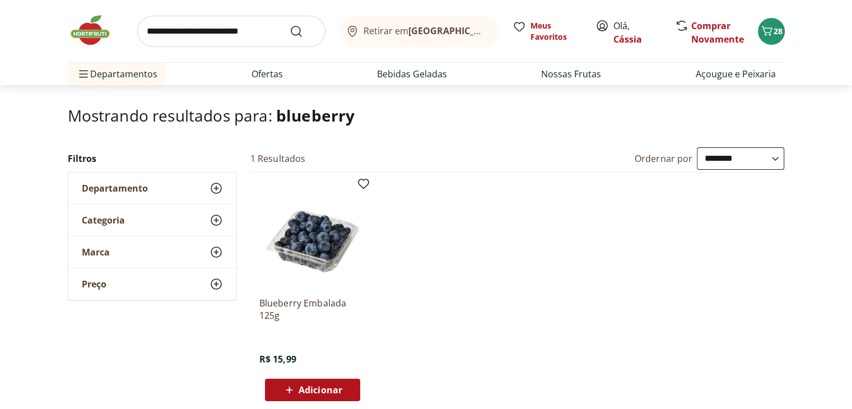
click at [330, 390] on span "Adicionar" at bounding box center [320, 389] width 44 height 9
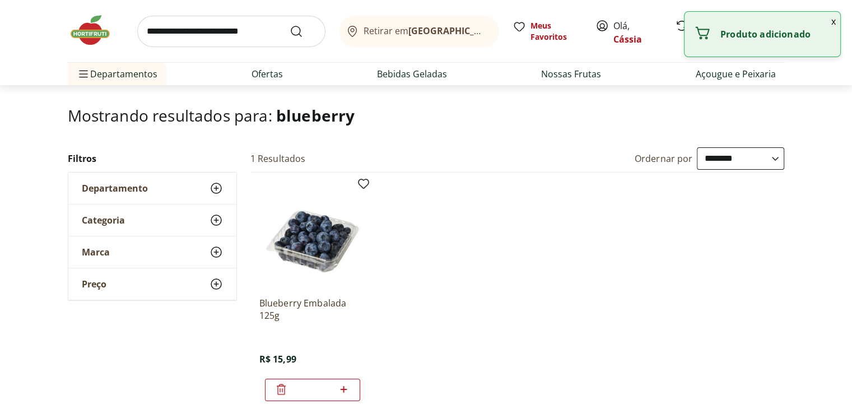
click at [833, 23] on button "x" at bounding box center [833, 21] width 13 height 19
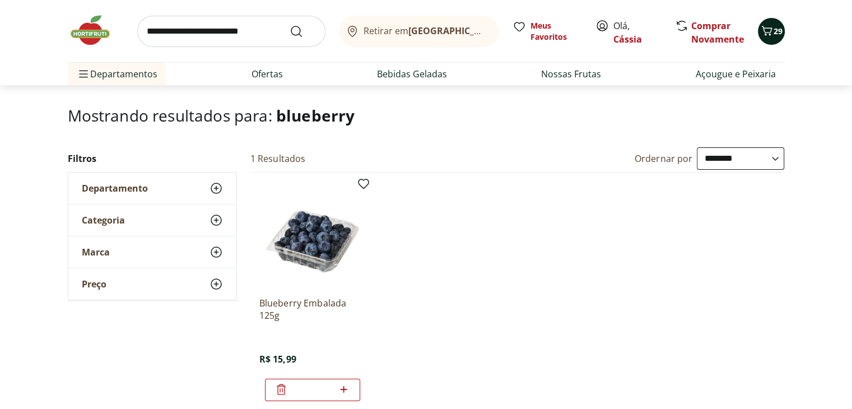
click at [767, 27] on icon "Carrinho" at bounding box center [766, 31] width 11 height 10
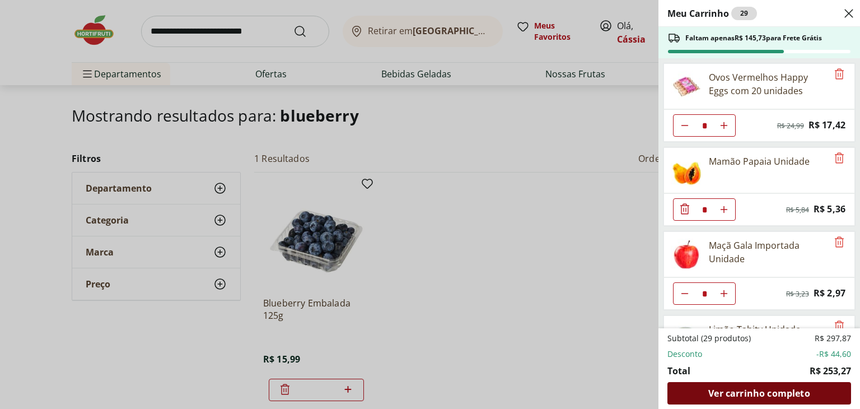
click at [763, 395] on span "Ver carrinho completo" at bounding box center [758, 393] width 101 height 9
